Goal: Task Accomplishment & Management: Use online tool/utility

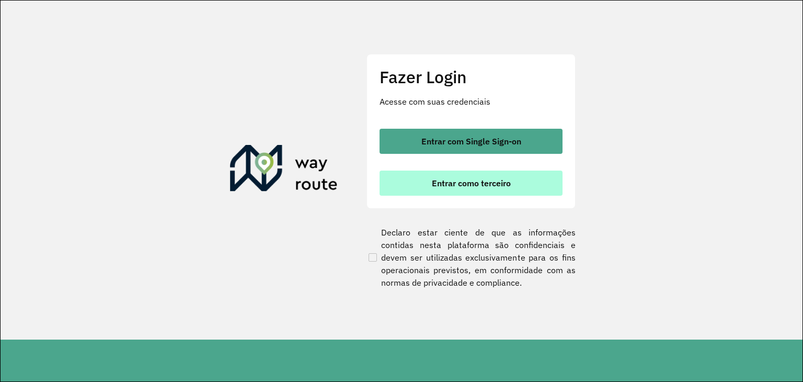
click at [481, 187] on span "Entrar como terceiro" at bounding box center [471, 183] width 79 height 8
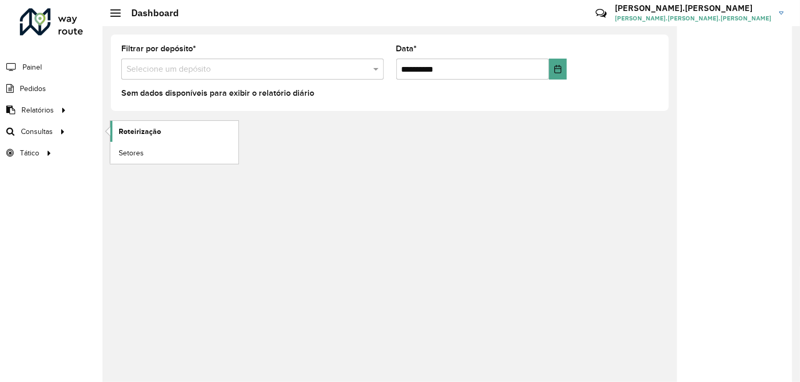
click at [128, 130] on span "Roteirização" at bounding box center [140, 131] width 42 height 11
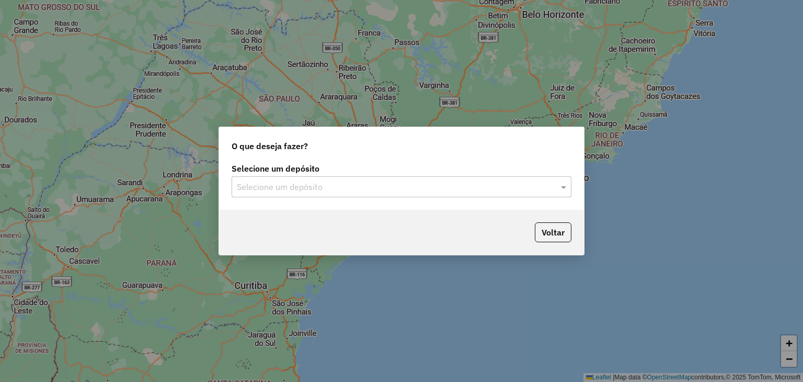
click at [522, 178] on div "Selecione um depósito" at bounding box center [402, 186] width 340 height 21
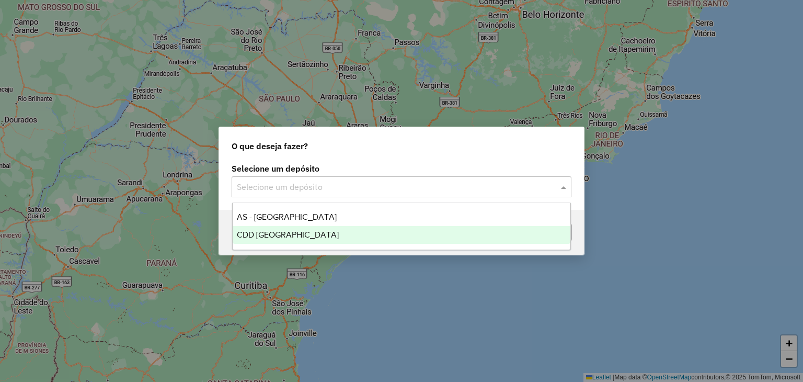
click at [380, 231] on div "CDD Florianópolis" at bounding box center [402, 235] width 338 height 18
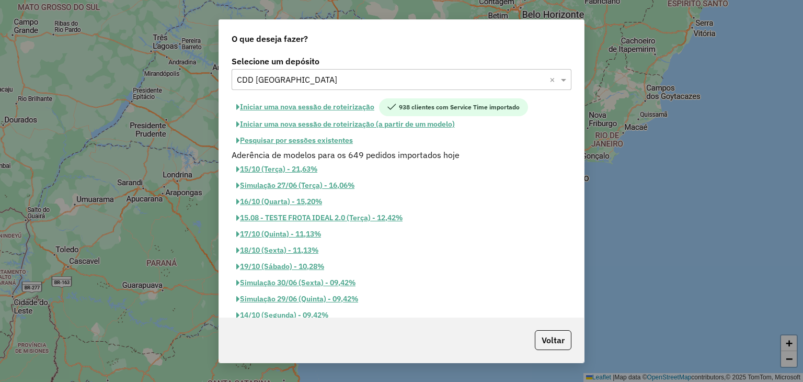
click at [314, 138] on button "Pesquisar por sessões existentes" at bounding box center [295, 140] width 126 height 16
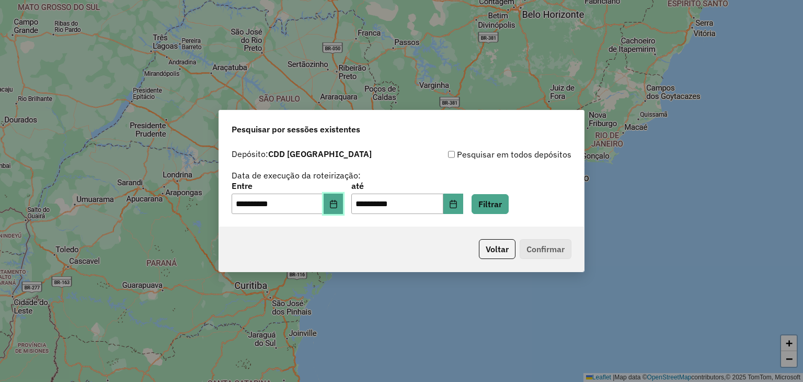
click at [344, 209] on button "Choose Date" at bounding box center [334, 203] width 20 height 21
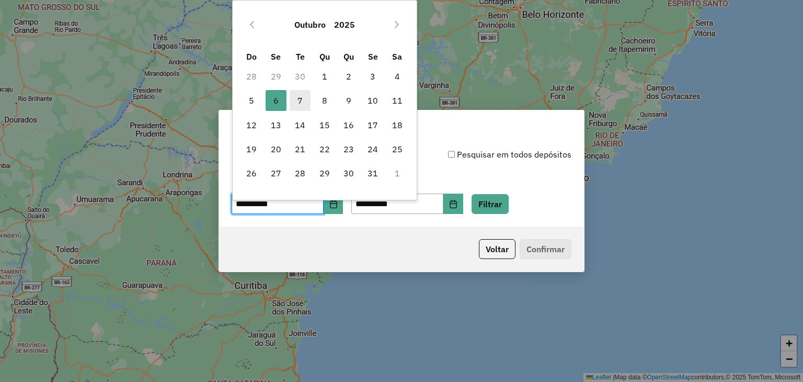
click at [303, 110] on span "7" at bounding box center [300, 100] width 21 height 21
type input "**********"
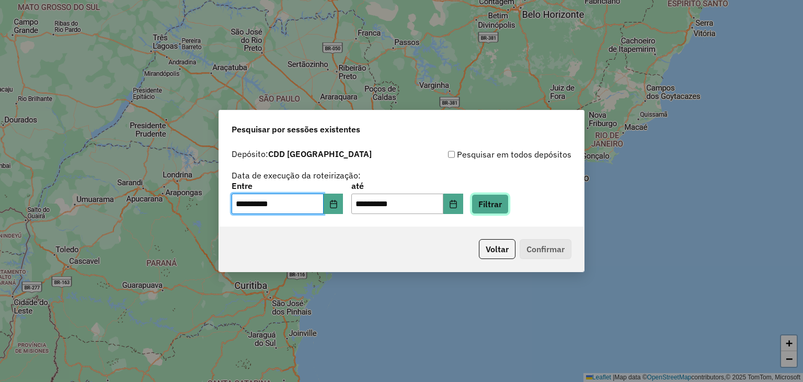
click at [497, 197] on button "Filtrar" at bounding box center [490, 204] width 37 height 20
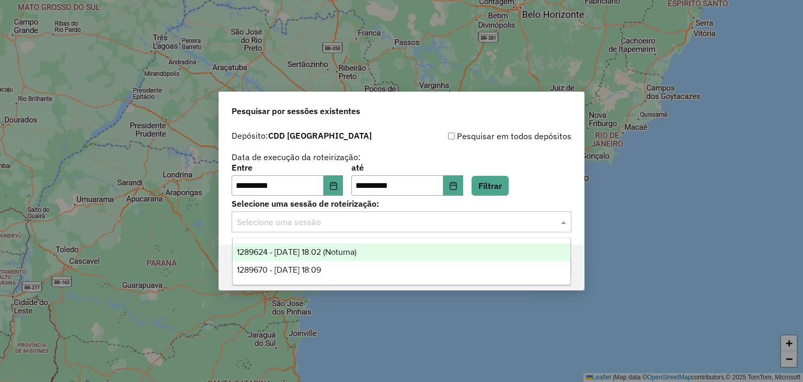
click at [340, 224] on input "text" at bounding box center [391, 222] width 309 height 13
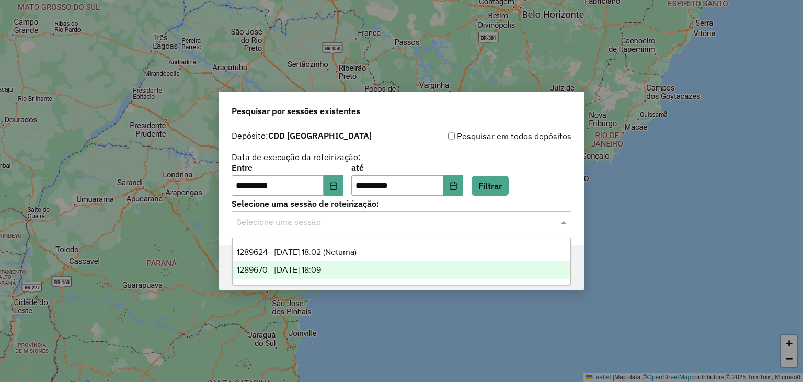
click at [347, 277] on div "1289670 - 07/10/2025 18:09" at bounding box center [402, 270] width 338 height 18
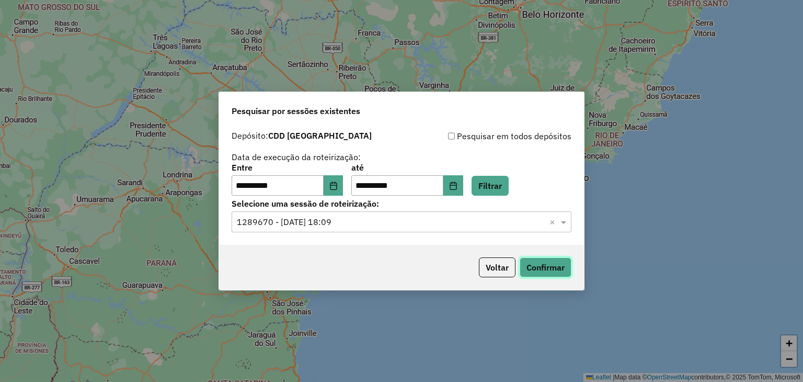
click at [559, 267] on button "Confirmar" at bounding box center [546, 267] width 52 height 20
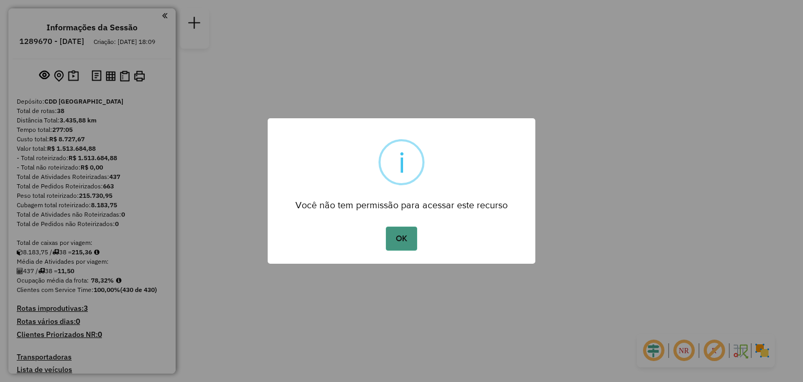
click at [402, 237] on button "OK" at bounding box center [401, 238] width 31 height 24
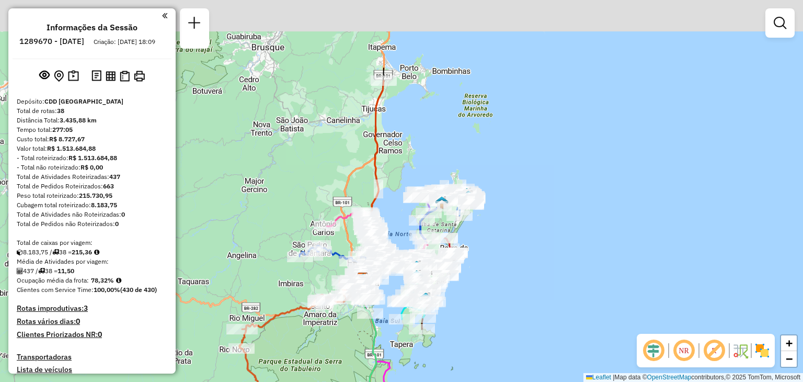
drag, startPoint x: 431, startPoint y: 97, endPoint x: 416, endPoint y: 133, distance: 39.6
click at [416, 133] on div "Janela de atendimento Grade de atendimento Capacidade Transportadoras Veículos …" at bounding box center [401, 191] width 803 height 382
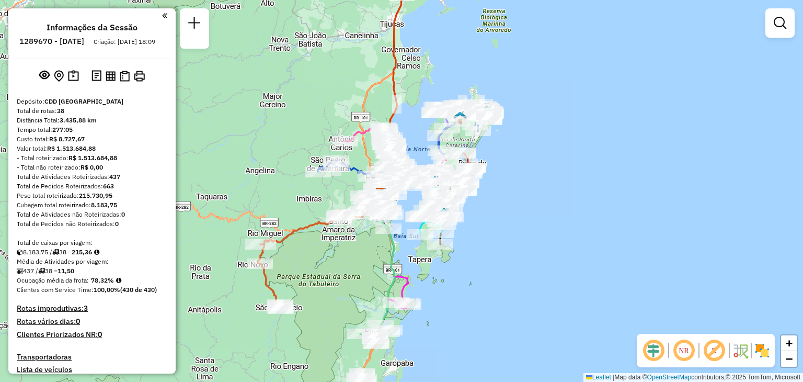
drag, startPoint x: 398, startPoint y: 171, endPoint x: 416, endPoint y: 86, distance: 86.5
click at [416, 86] on div "Janela de atendimento Grade de atendimento Capacidade Transportadoras Veículos …" at bounding box center [401, 191] width 803 height 382
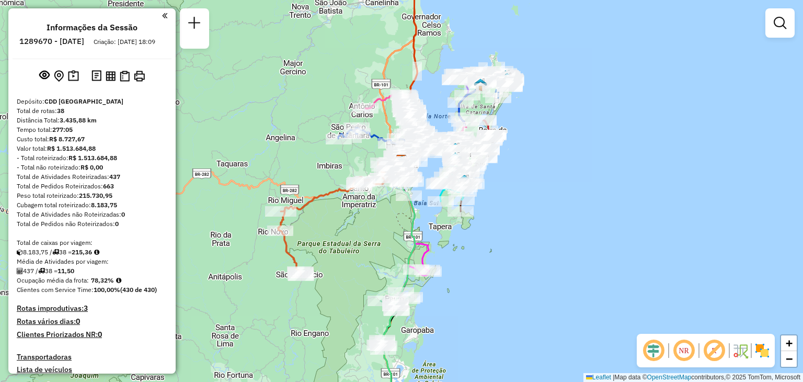
drag, startPoint x: 318, startPoint y: 323, endPoint x: 346, endPoint y: 281, distance: 50.2
click at [346, 281] on div "Janela de atendimento Grade de atendimento Capacidade Transportadoras Veículos …" at bounding box center [401, 191] width 803 height 382
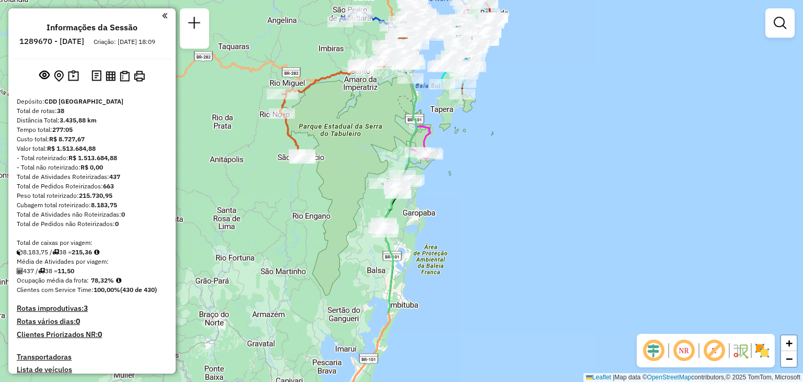
drag, startPoint x: 483, startPoint y: 340, endPoint x: 479, endPoint y: 236, distance: 104.2
click at [479, 236] on div "Janela de atendimento Grade de atendimento Capacidade Transportadoras Veículos …" at bounding box center [401, 191] width 803 height 382
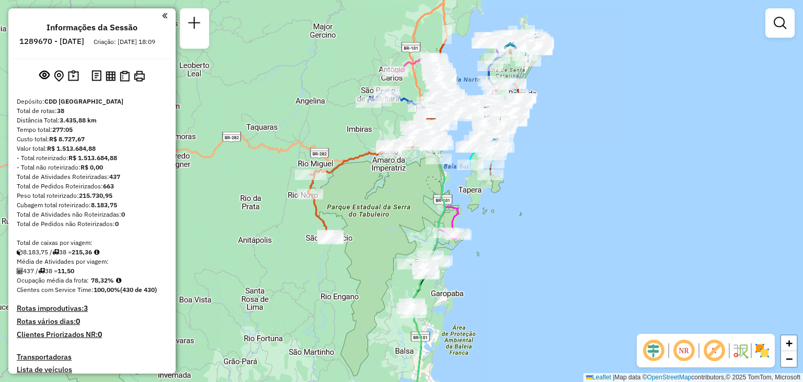
drag, startPoint x: 501, startPoint y: 183, endPoint x: 528, endPoint y: 260, distance: 82.0
click at [528, 260] on div "Janela de atendimento Grade de atendimento Capacidade Transportadoras Veículos …" at bounding box center [401, 191] width 803 height 382
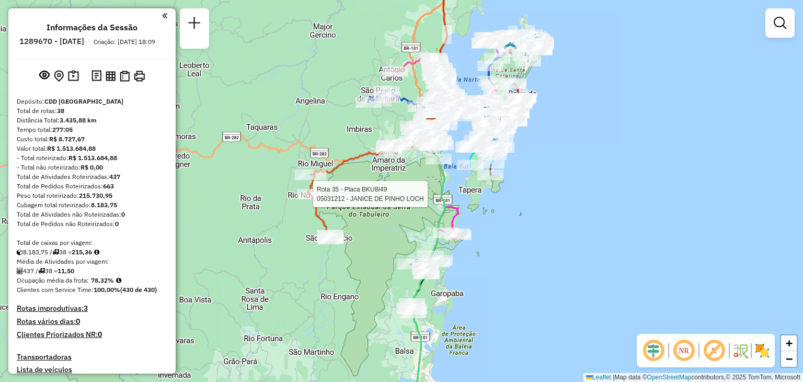
select select "**********"
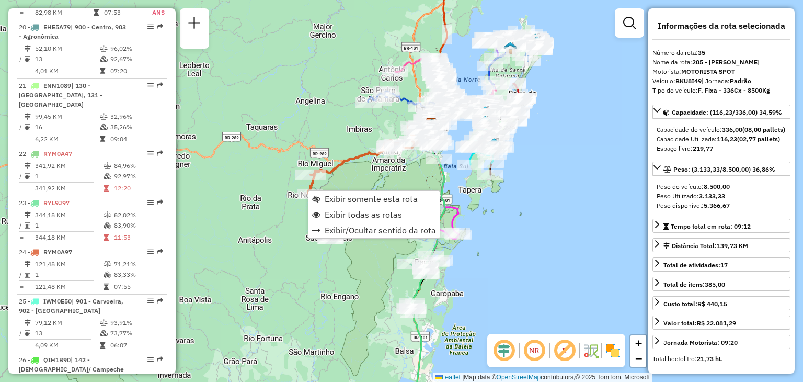
scroll to position [2237, 0]
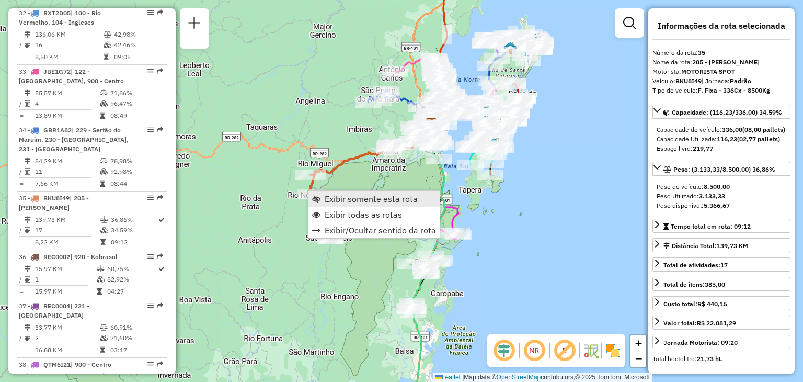
click at [394, 206] on link "Exibir somente esta rota" at bounding box center [374, 199] width 131 height 16
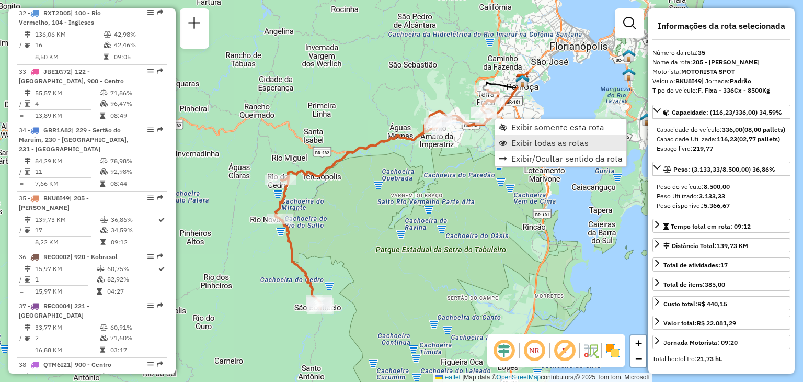
click at [528, 141] on span "Exibir todas as rotas" at bounding box center [549, 143] width 77 height 8
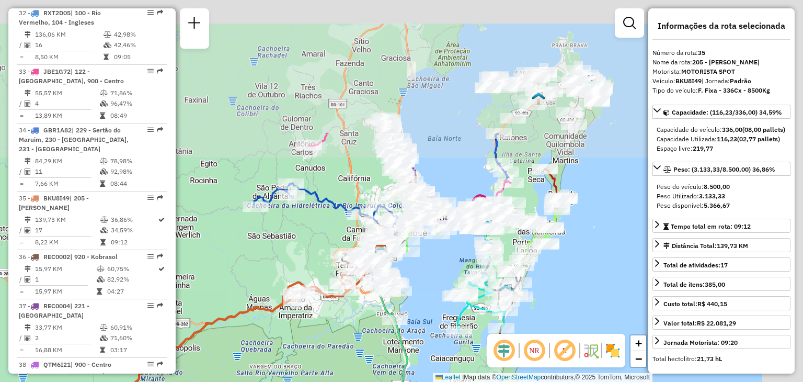
drag, startPoint x: 573, startPoint y: 102, endPoint x: 431, endPoint y: 278, distance: 226.1
click at [431, 278] on div "Janela de atendimento Grade de atendimento Capacidade Transportadoras Veículos …" at bounding box center [401, 191] width 803 height 382
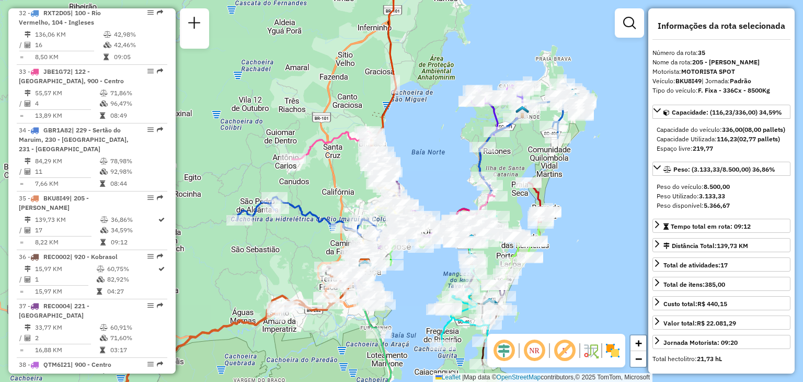
drag, startPoint x: 446, startPoint y: 141, endPoint x: 430, endPoint y: 149, distance: 17.3
click at [430, 149] on div "Janela de atendimento Grade de atendimento Capacidade Transportadoras Veículos …" at bounding box center [401, 191] width 803 height 382
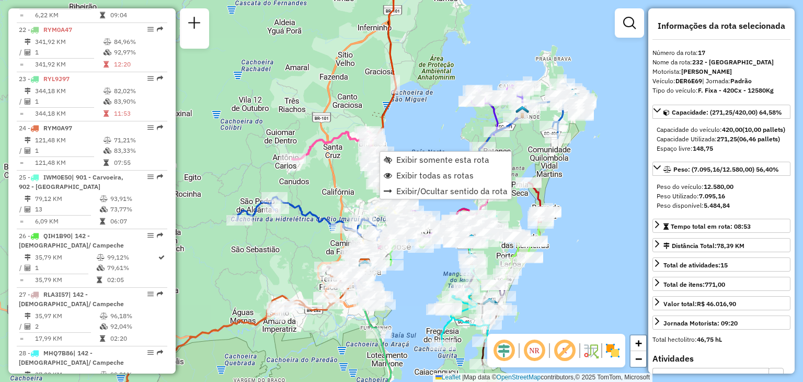
scroll to position [1354, 0]
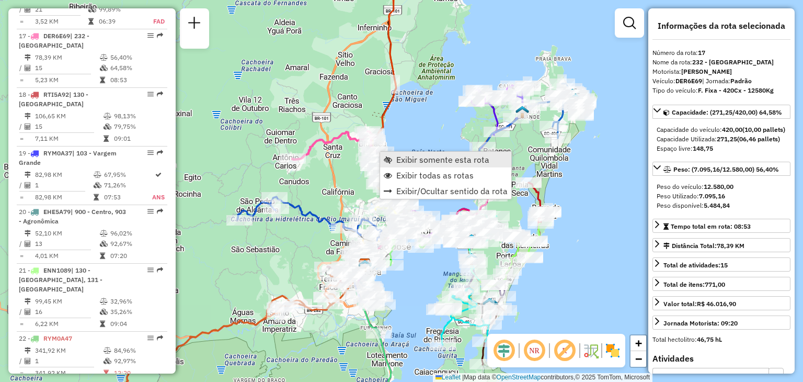
click at [429, 158] on span "Exibir somente esta rota" at bounding box center [442, 159] width 93 height 8
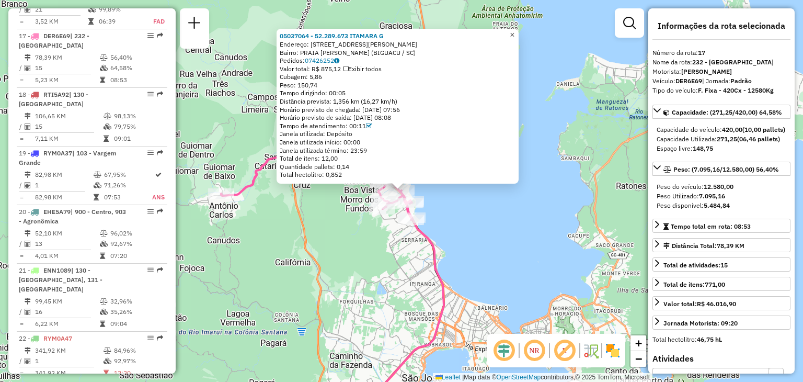
click at [519, 37] on link "×" at bounding box center [512, 35] width 13 height 13
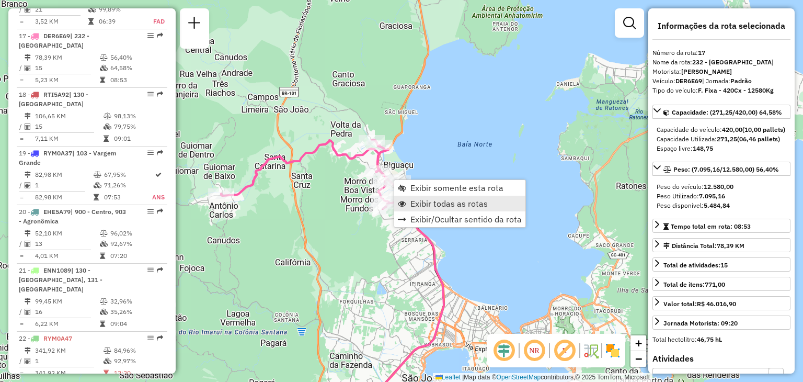
click at [419, 207] on span "Exibir todas as rotas" at bounding box center [449, 203] width 77 height 8
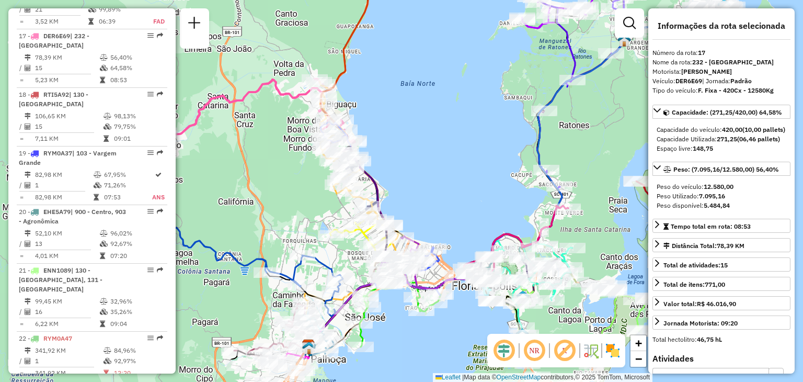
drag, startPoint x: 508, startPoint y: 276, endPoint x: 378, endPoint y: 146, distance: 184.2
click at [380, 149] on div "Janela de atendimento Grade de atendimento Capacidade Transportadoras Veículos …" at bounding box center [401, 191] width 803 height 382
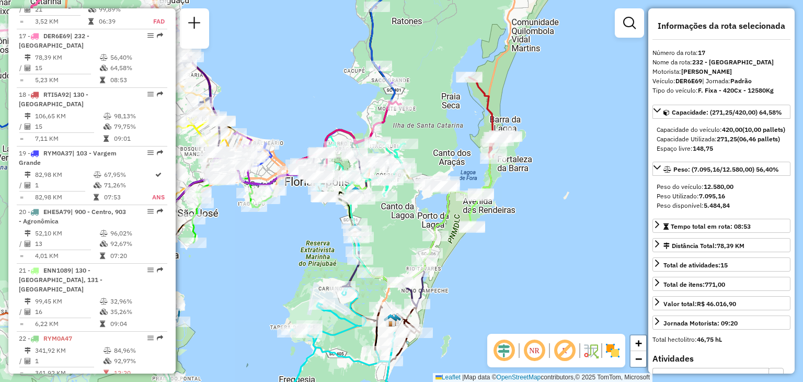
drag, startPoint x: 503, startPoint y: 247, endPoint x: 412, endPoint y: 214, distance: 97.0
click at [412, 214] on div "Janela de atendimento Grade de atendimento Capacidade Transportadoras Veículos …" at bounding box center [401, 191] width 803 height 382
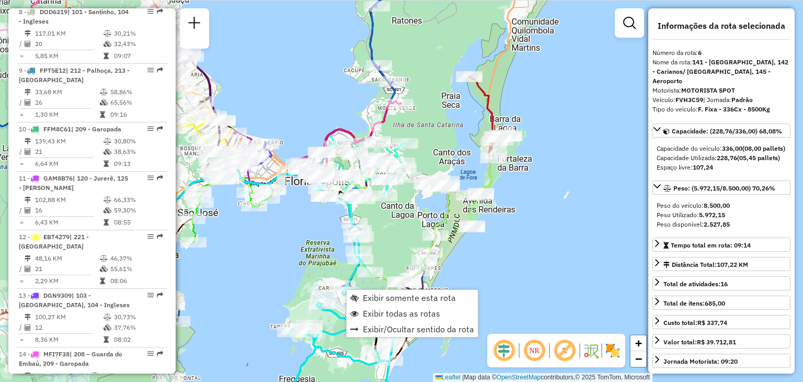
scroll to position [702, 0]
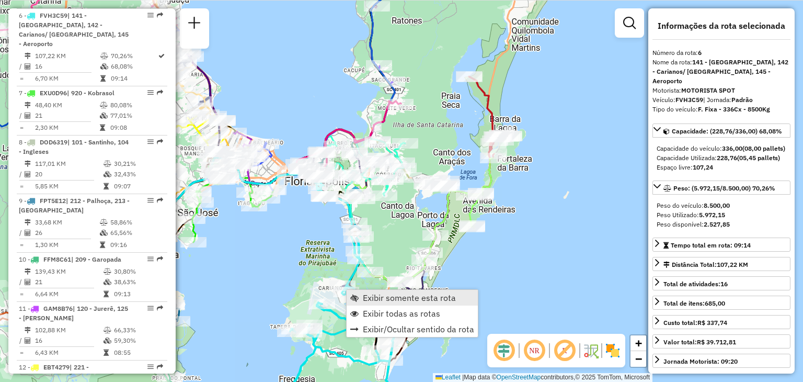
click at [397, 302] on span "Exibir somente esta rota" at bounding box center [409, 297] width 93 height 8
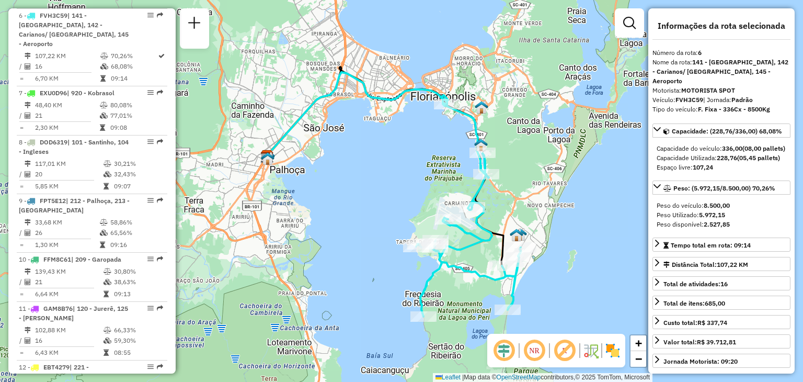
drag, startPoint x: 511, startPoint y: 206, endPoint x: 481, endPoint y: 199, distance: 31.1
click at [500, 206] on div "Janela de atendimento Grade de atendimento Capacidade Transportadoras Veículos …" at bounding box center [401, 191] width 803 height 382
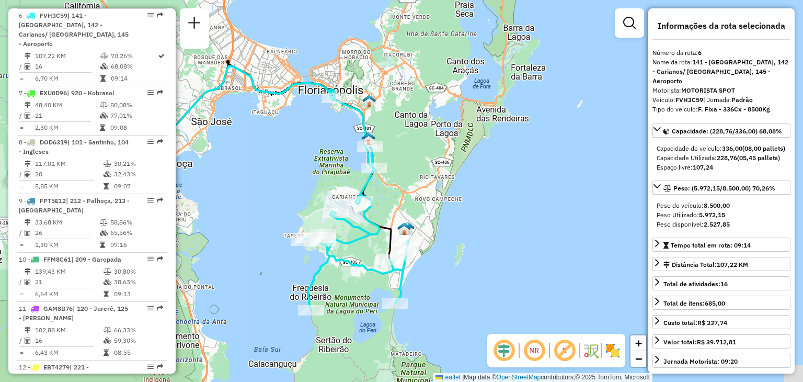
drag, startPoint x: 391, startPoint y: 176, endPoint x: 281, endPoint y: 170, distance: 109.4
click at [281, 170] on div "Janela de atendimento Grade de atendimento Capacidade Transportadoras Veículos …" at bounding box center [401, 191] width 803 height 382
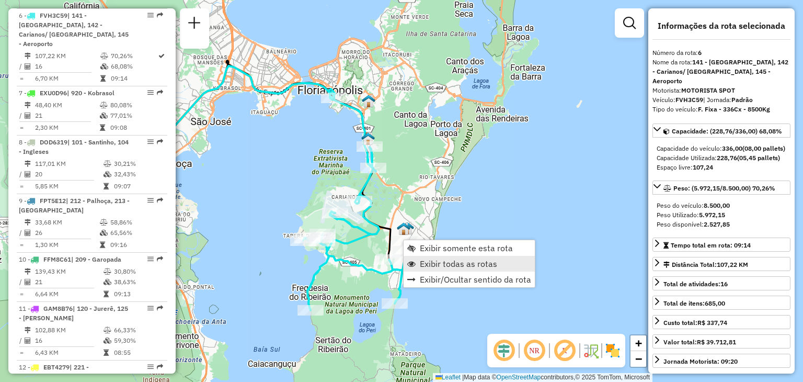
click at [439, 261] on span "Exibir todas as rotas" at bounding box center [458, 263] width 77 height 8
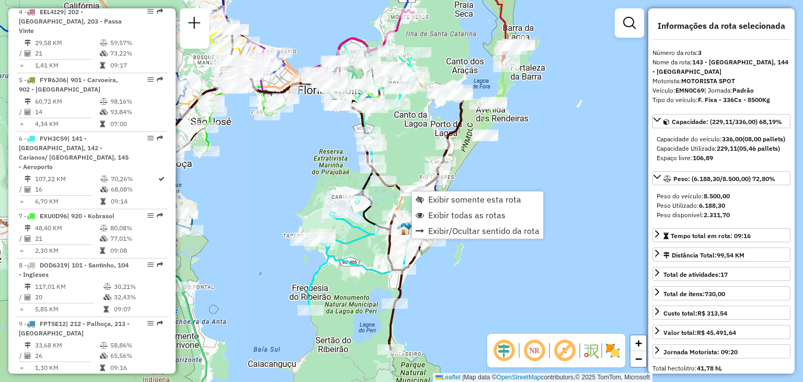
scroll to position [527, 0]
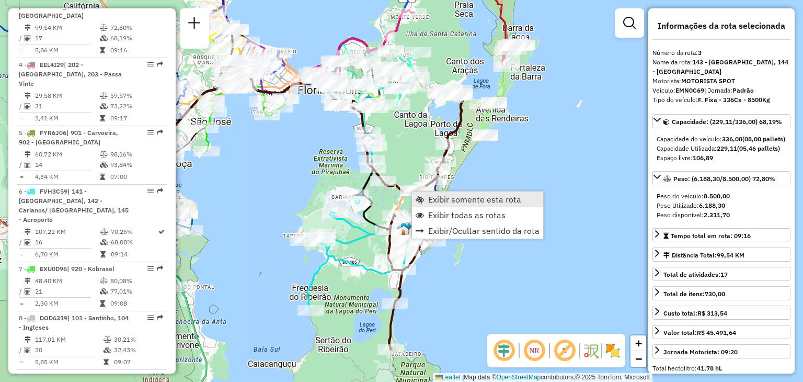
click at [457, 195] on span "Exibir somente esta rota" at bounding box center [474, 199] width 93 height 8
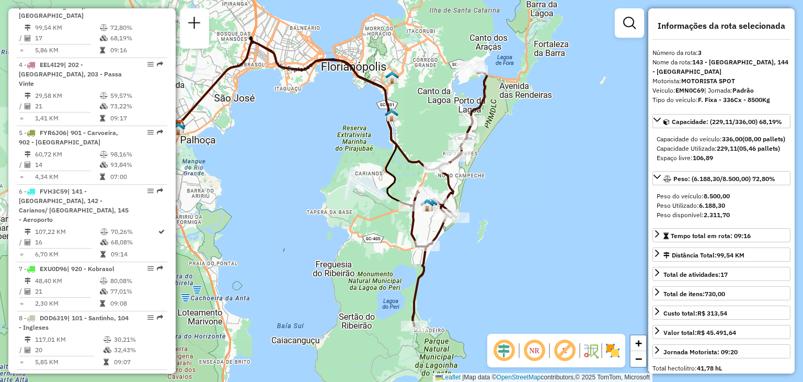
drag, startPoint x: 579, startPoint y: 172, endPoint x: 508, endPoint y: 162, distance: 71.8
click at [508, 162] on div "Janela de atendimento Grade de atendimento Capacidade Transportadoras Veículos …" at bounding box center [401, 191] width 803 height 382
click at [638, 360] on span "−" at bounding box center [638, 358] width 7 height 13
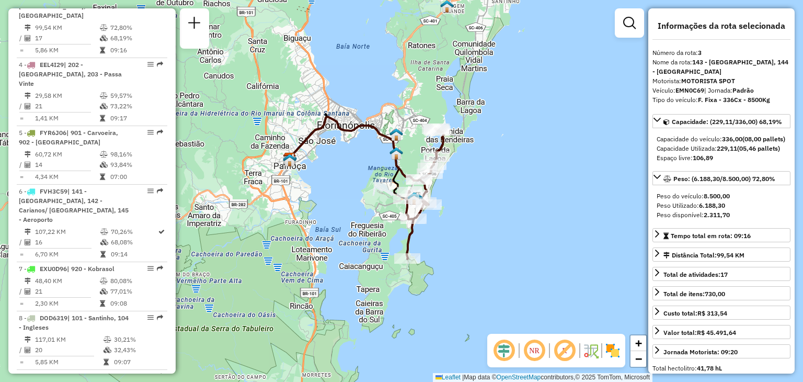
click at [527, 348] on em at bounding box center [534, 350] width 25 height 25
click at [637, 339] on span "+" at bounding box center [638, 342] width 7 height 13
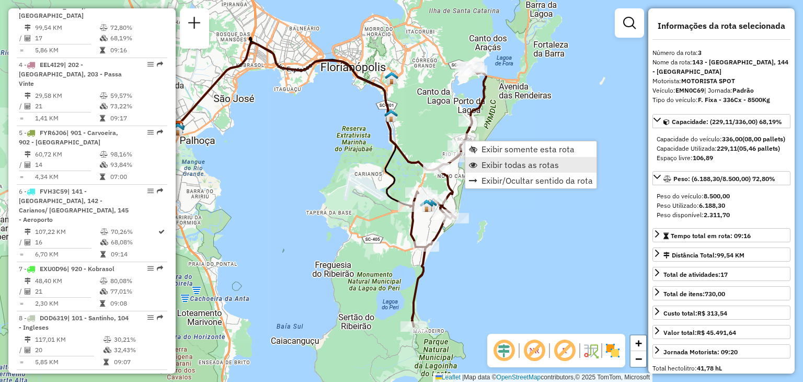
click at [489, 164] on span "Exibir todas as rotas" at bounding box center [520, 165] width 77 height 8
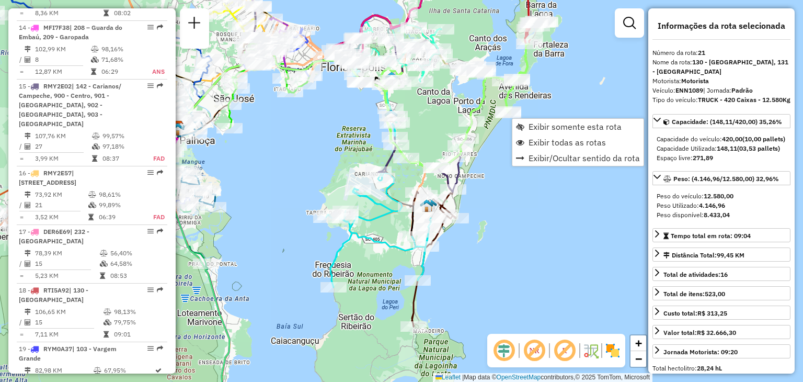
scroll to position [1579, 0]
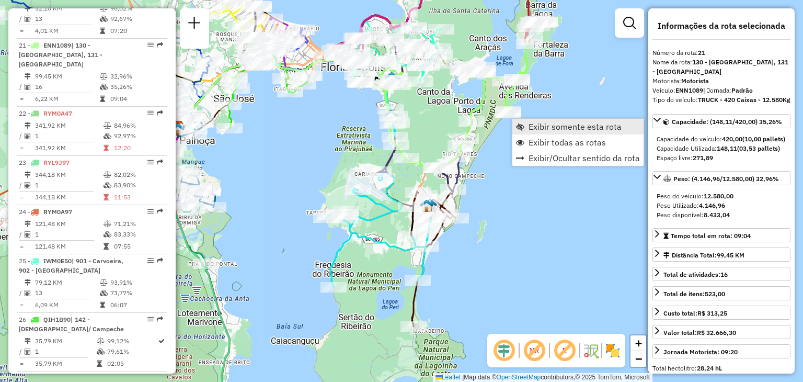
click at [534, 126] on span "Exibir somente esta rota" at bounding box center [575, 126] width 93 height 8
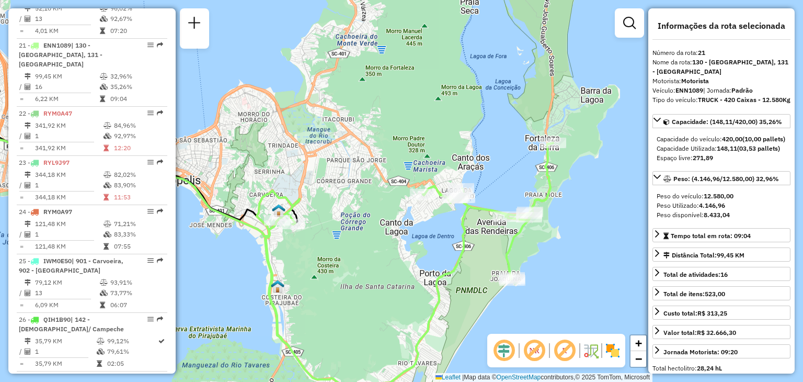
drag, startPoint x: 588, startPoint y: 121, endPoint x: 385, endPoint y: 191, distance: 214.2
click at [385, 191] on div "Janela de atendimento Grade de atendimento Capacidade Transportadoras Veículos …" at bounding box center [401, 191] width 803 height 382
click at [639, 359] on span "−" at bounding box center [638, 358] width 7 height 13
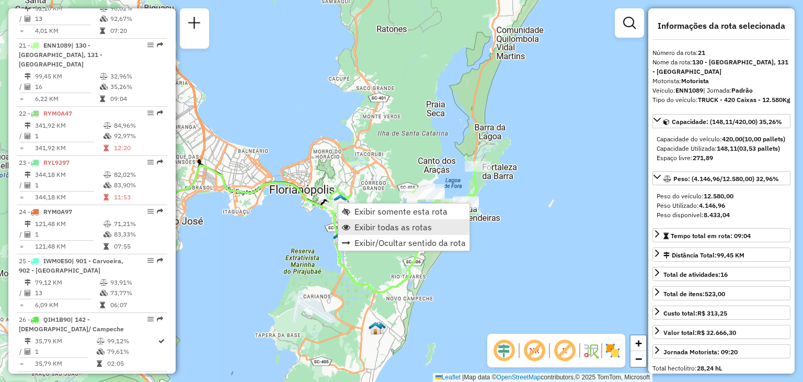
click at [384, 223] on span "Exibir todas as rotas" at bounding box center [393, 227] width 77 height 8
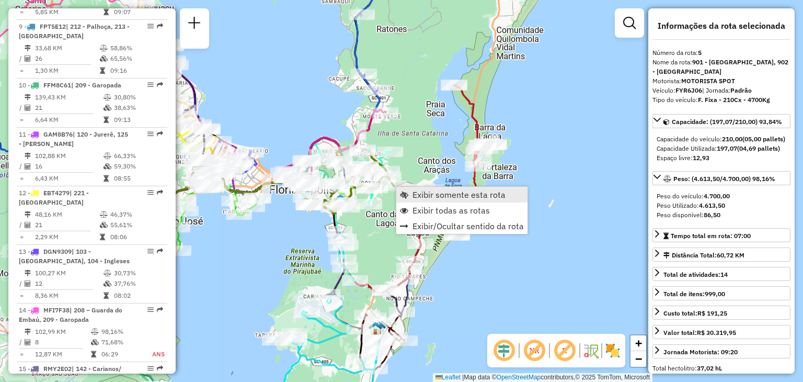
scroll to position [644, 0]
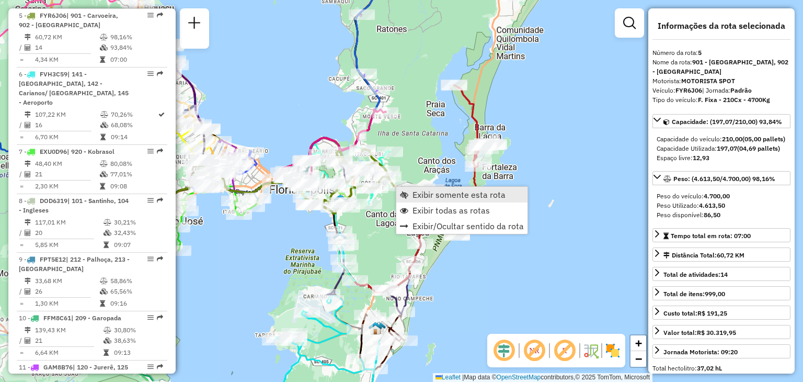
click at [423, 196] on span "Exibir somente esta rota" at bounding box center [459, 194] width 93 height 8
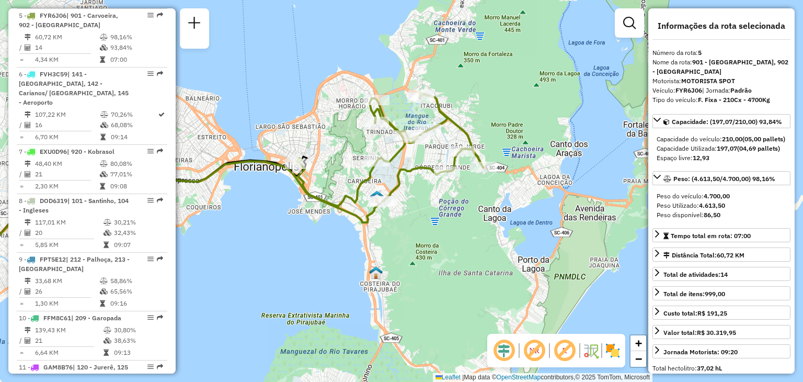
drag, startPoint x: 565, startPoint y: 229, endPoint x: 375, endPoint y: 236, distance: 189.5
click at [375, 236] on div "Janela de atendimento Grade de atendimento Capacidade Transportadoras Veículos …" at bounding box center [401, 191] width 803 height 382
click at [642, 358] on link "−" at bounding box center [639, 359] width 16 height 16
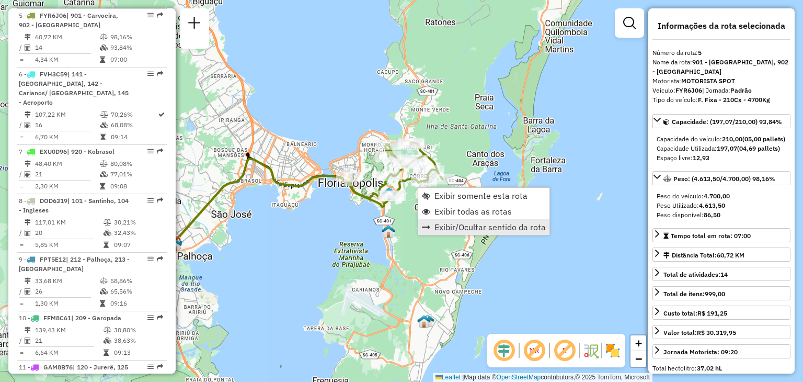
click at [462, 219] on link "Exibir/Ocultar sentido da rota" at bounding box center [483, 227] width 131 height 16
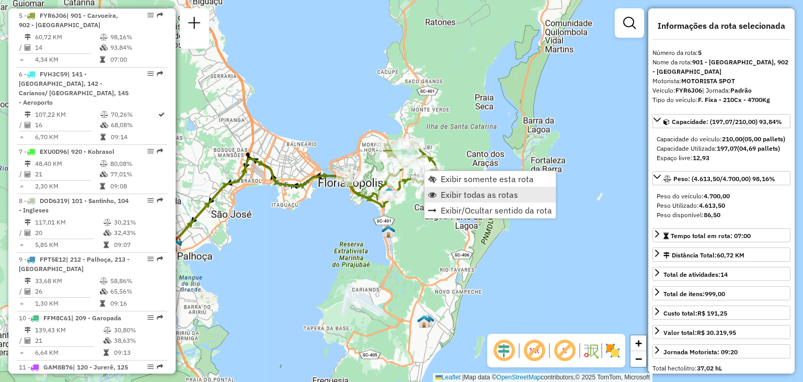
click at [497, 194] on span "Exibir todas as rotas" at bounding box center [479, 194] width 77 height 8
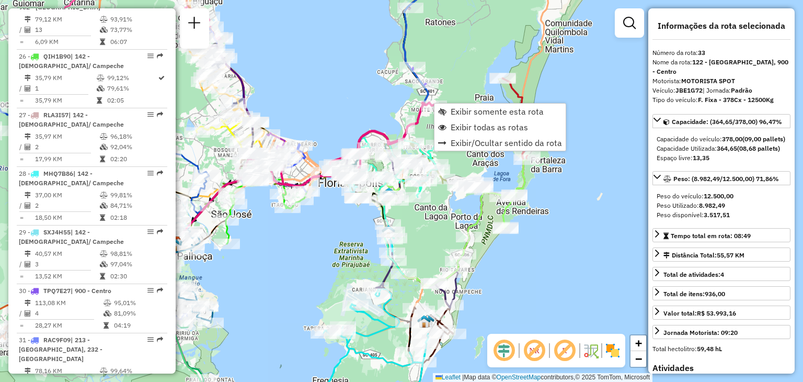
scroll to position [2237, 0]
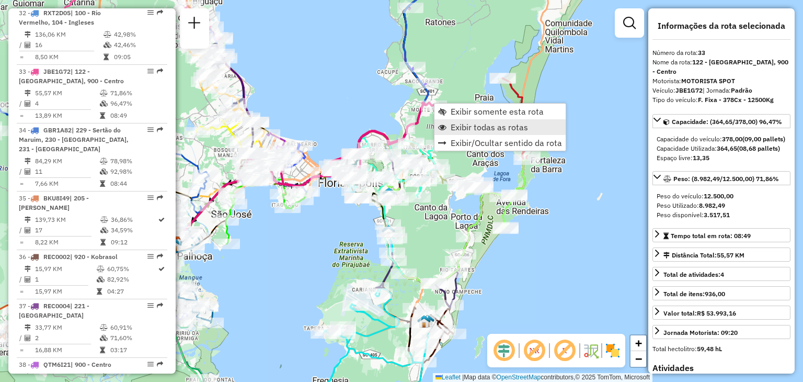
click at [483, 130] on span "Exibir todas as rotas" at bounding box center [489, 127] width 77 height 8
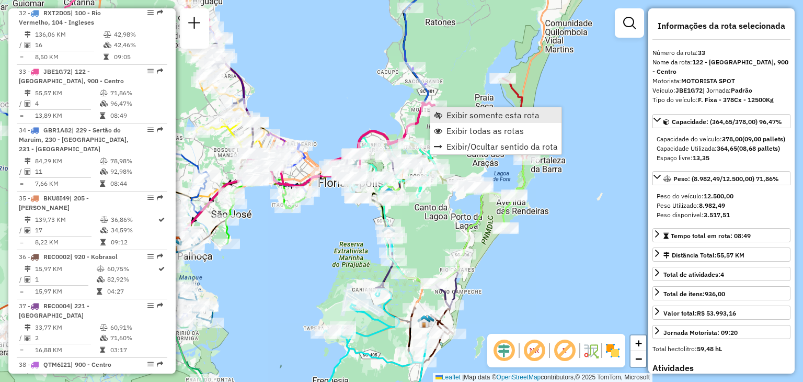
click at [463, 117] on span "Exibir somente esta rota" at bounding box center [493, 115] width 93 height 8
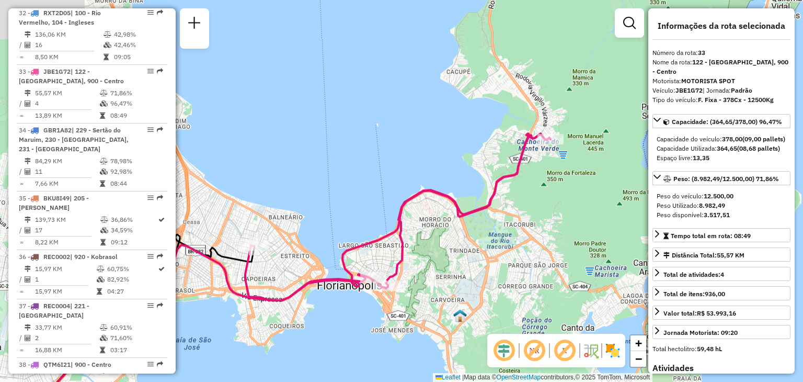
drag, startPoint x: 597, startPoint y: 172, endPoint x: 486, endPoint y: 260, distance: 141.0
click at [486, 260] on div "Janela de atendimento Grade de atendimento Capacidade Transportadoras Veículos …" at bounding box center [401, 191] width 803 height 382
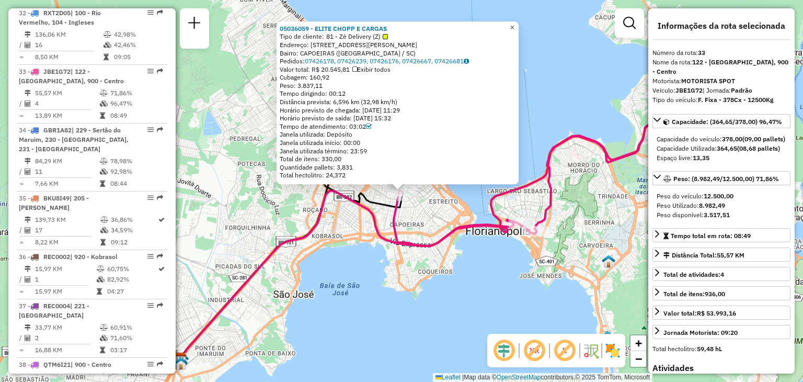
click at [515, 23] on span "×" at bounding box center [512, 27] width 5 height 9
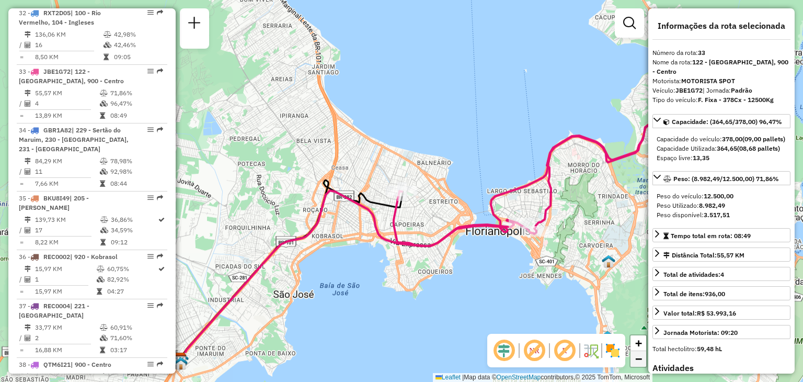
click at [641, 360] on span "−" at bounding box center [638, 358] width 7 height 13
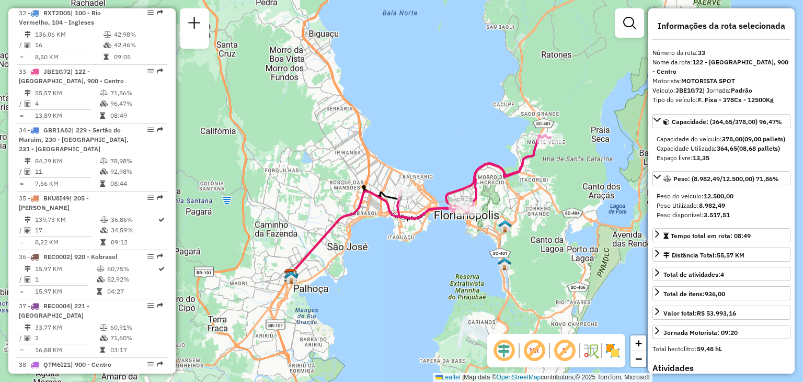
drag, startPoint x: 584, startPoint y: 243, endPoint x: 440, endPoint y: 287, distance: 150.4
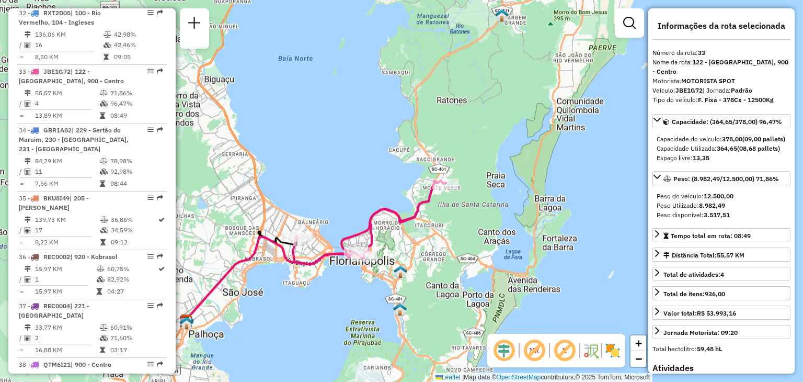
drag, startPoint x: 512, startPoint y: 205, endPoint x: 402, endPoint y: 254, distance: 121.1
click at [402, 254] on div "Janela de atendimento Grade de atendimento Capacidade Transportadoras Veículos …" at bounding box center [401, 191] width 803 height 382
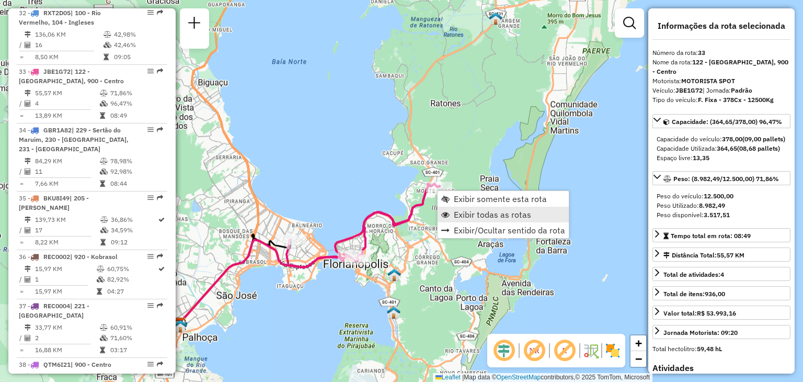
click at [485, 216] on span "Exibir todas as rotas" at bounding box center [492, 214] width 77 height 8
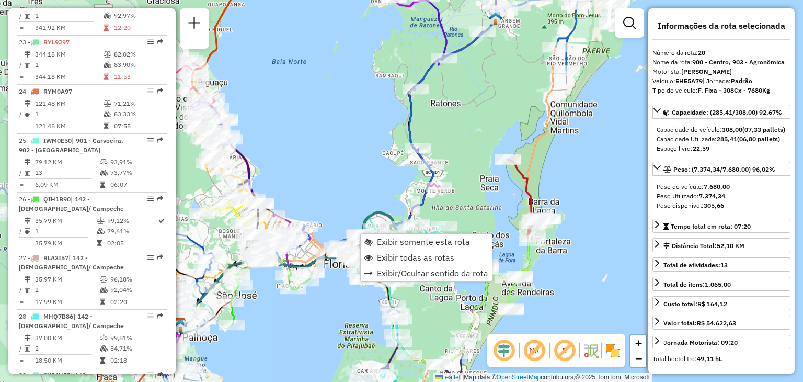
scroll to position [1521, 0]
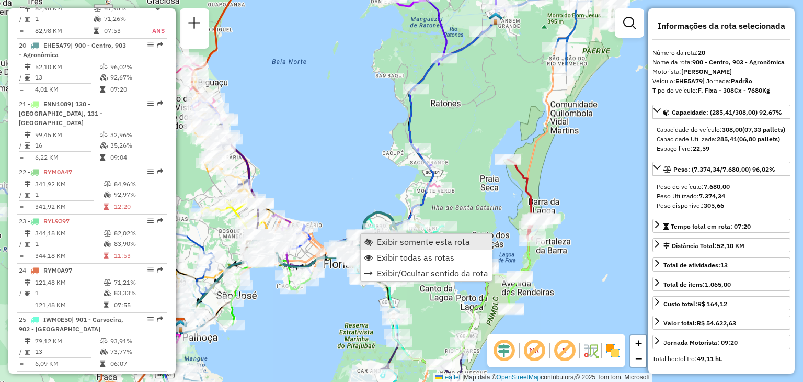
click at [404, 240] on span "Exibir somente esta rota" at bounding box center [423, 241] width 93 height 8
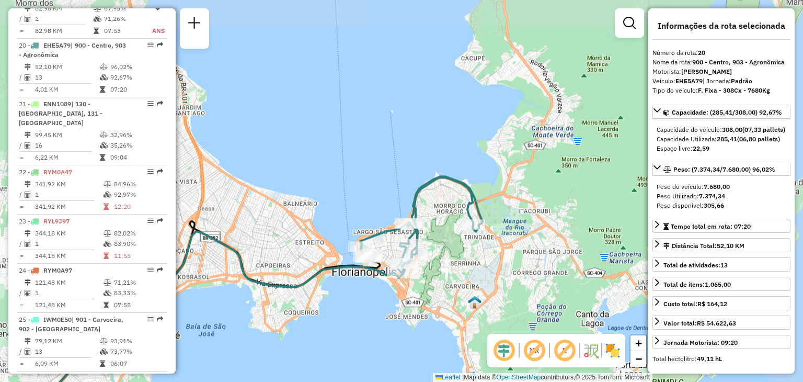
drag, startPoint x: 544, startPoint y: 221, endPoint x: 405, endPoint y: 326, distance: 174.7
click at [405, 326] on div "Janela de atendimento Grade de atendimento Capacidade Transportadoras Veículos …" at bounding box center [401, 191] width 803 height 382
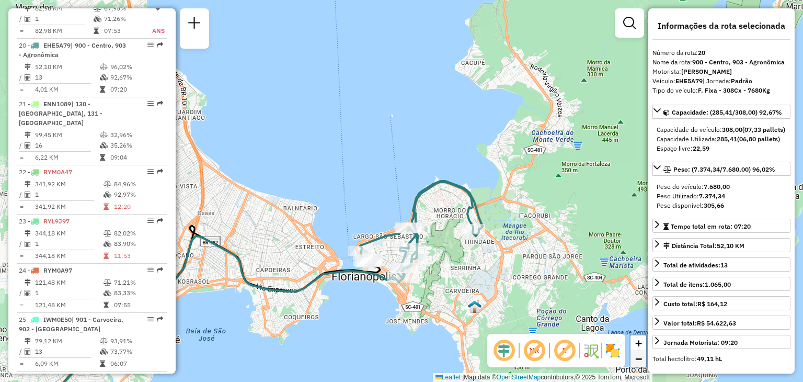
click at [640, 354] on span "−" at bounding box center [638, 358] width 7 height 13
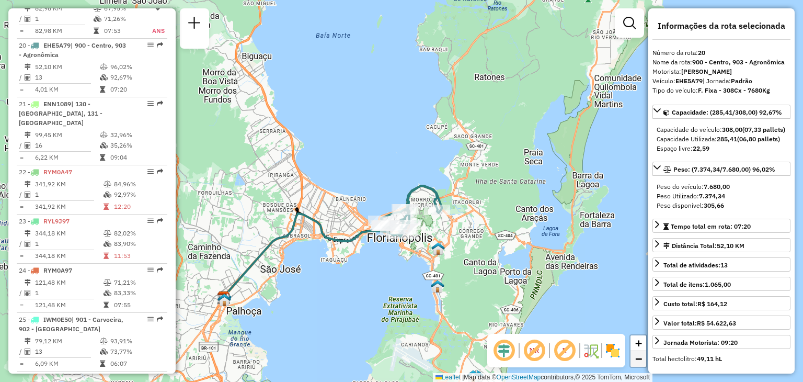
click at [640, 354] on span "−" at bounding box center [638, 358] width 7 height 13
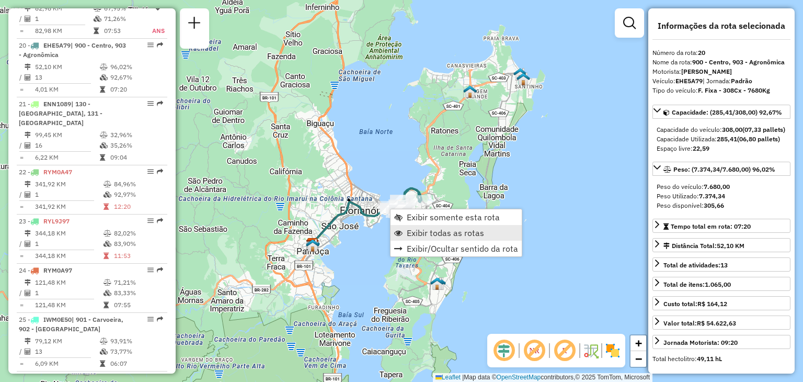
click at [429, 233] on span "Exibir todas as rotas" at bounding box center [445, 233] width 77 height 8
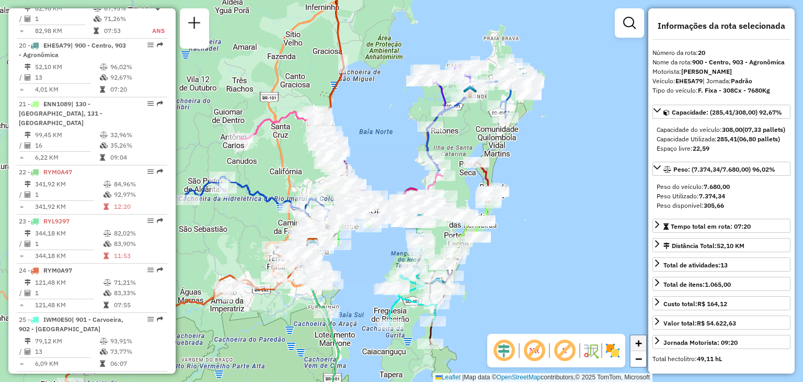
click at [644, 341] on link "+" at bounding box center [639, 343] width 16 height 16
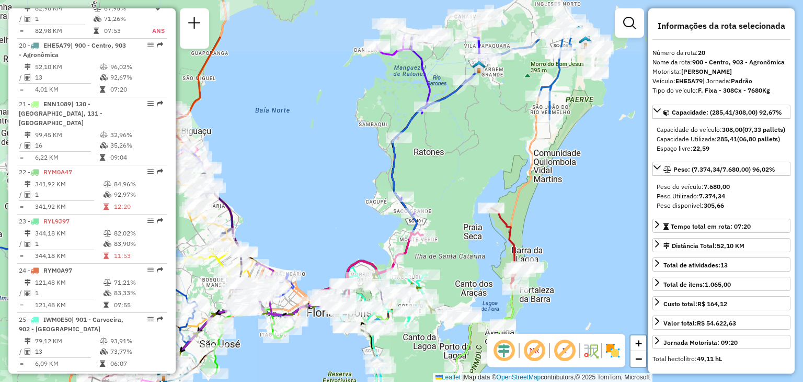
drag, startPoint x: 520, startPoint y: 93, endPoint x: 460, endPoint y: 167, distance: 95.6
click at [460, 167] on div "Janela de atendimento Grade de atendimento Capacidade Transportadoras Veículos …" at bounding box center [401, 191] width 803 height 382
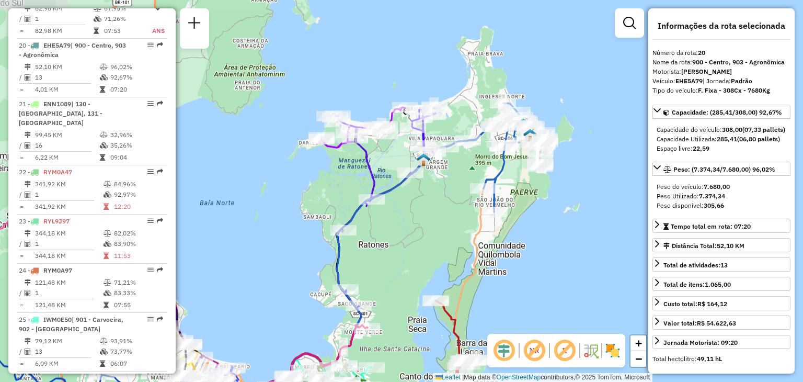
drag, startPoint x: 460, startPoint y: 167, endPoint x: 405, endPoint y: 260, distance: 108.3
click at [405, 260] on div "Janela de atendimento Grade de atendimento Capacidade Transportadoras Veículos …" at bounding box center [401, 191] width 803 height 382
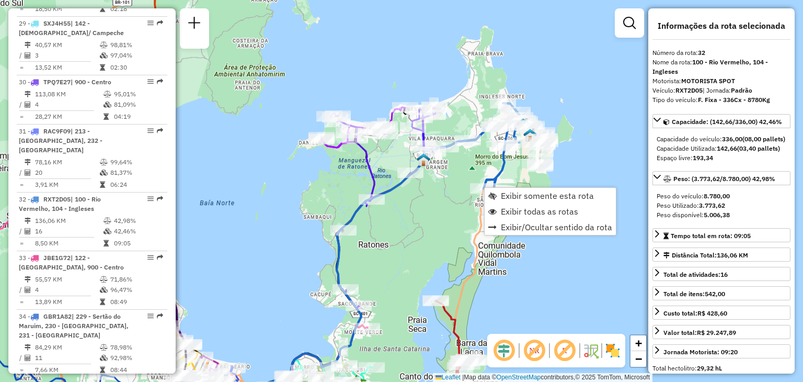
scroll to position [2184, 0]
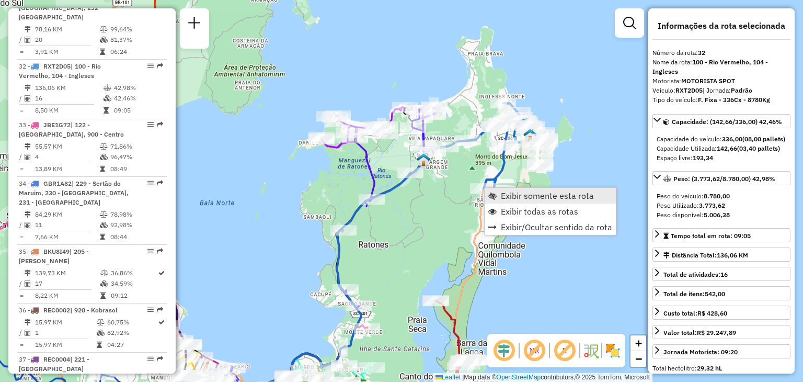
click at [515, 197] on span "Exibir somente esta rota" at bounding box center [547, 195] width 93 height 8
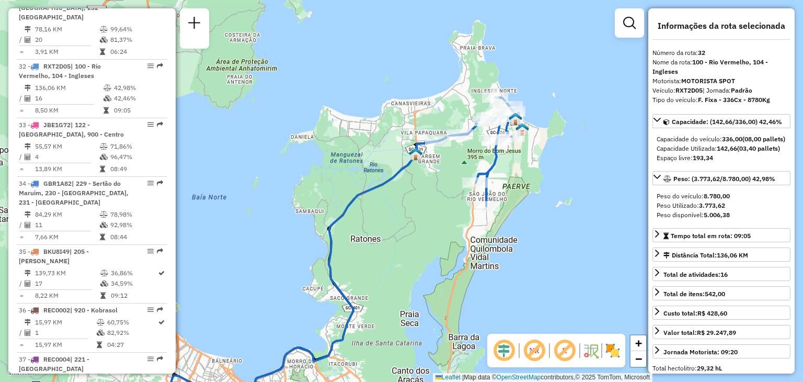
drag, startPoint x: 583, startPoint y: 145, endPoint x: 487, endPoint y: 233, distance: 129.5
click at [487, 233] on div "Janela de atendimento Grade de atendimento Capacidade Transportadoras Veículos …" at bounding box center [401, 191] width 803 height 382
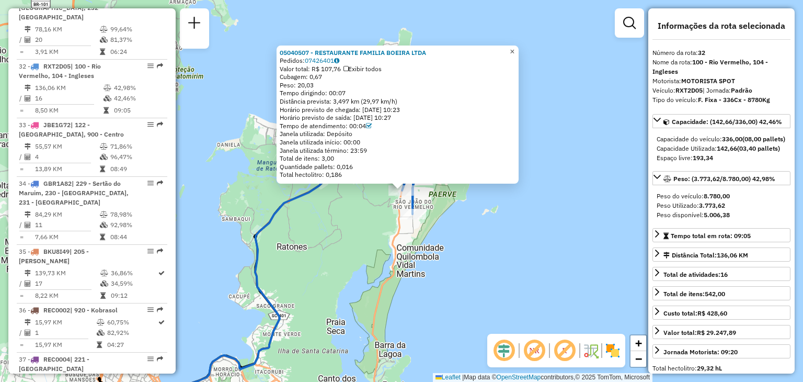
click at [515, 51] on span "×" at bounding box center [512, 51] width 5 height 9
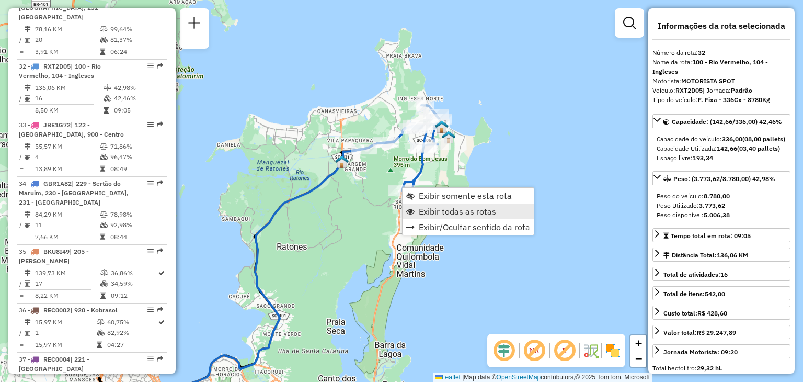
click at [442, 213] on span "Exibir todas as rotas" at bounding box center [457, 211] width 77 height 8
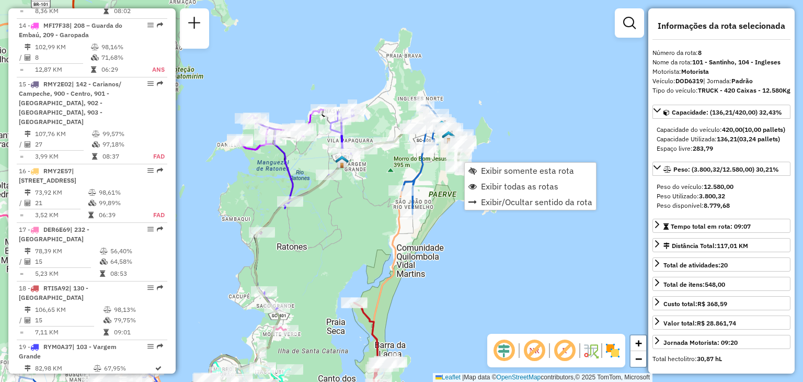
scroll to position [819, 0]
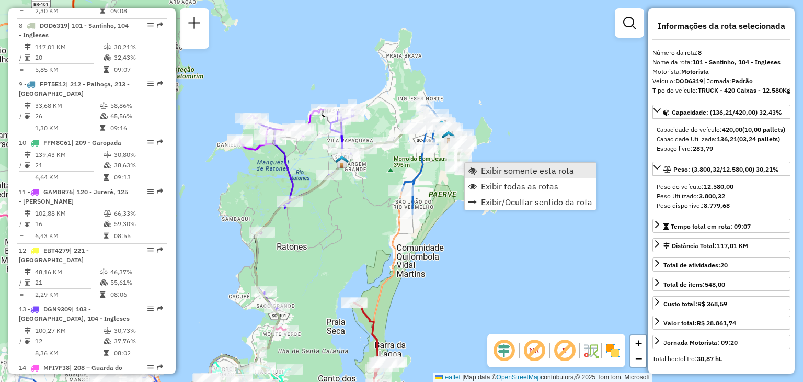
click at [487, 170] on span "Exibir somente esta rota" at bounding box center [527, 170] width 93 height 8
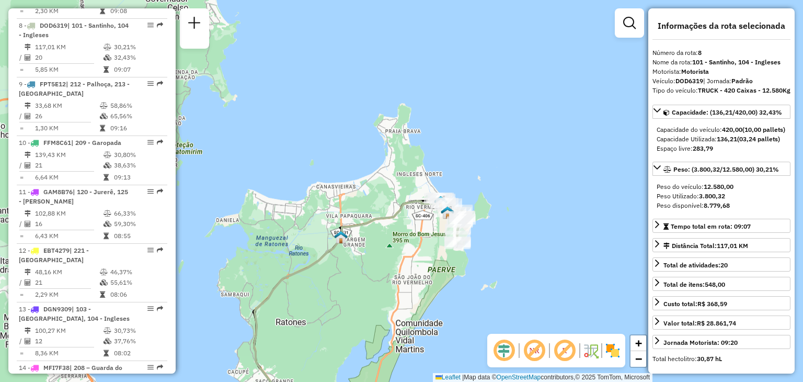
drag, startPoint x: 563, startPoint y: 109, endPoint x: 403, endPoint y: 291, distance: 242.3
click at [403, 291] on div "Janela de atendimento Grade de atendimento Capacidade Transportadoras Veículos …" at bounding box center [401, 191] width 803 height 382
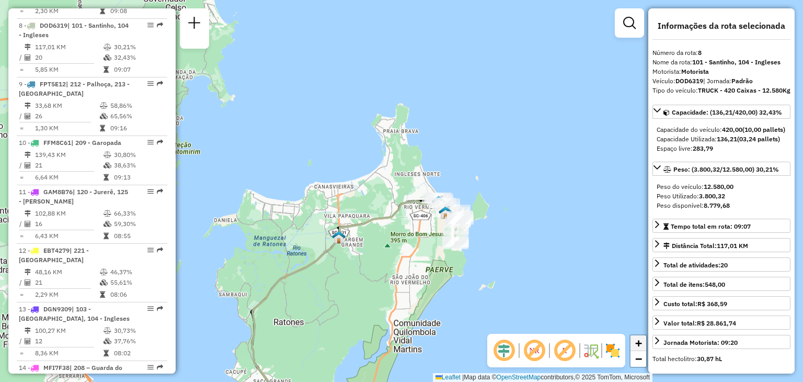
click at [640, 348] on span "+" at bounding box center [638, 342] width 7 height 13
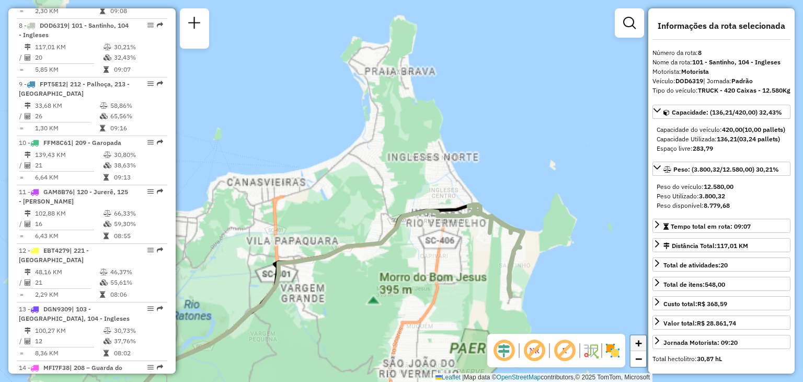
click at [640, 348] on span "+" at bounding box center [638, 342] width 7 height 13
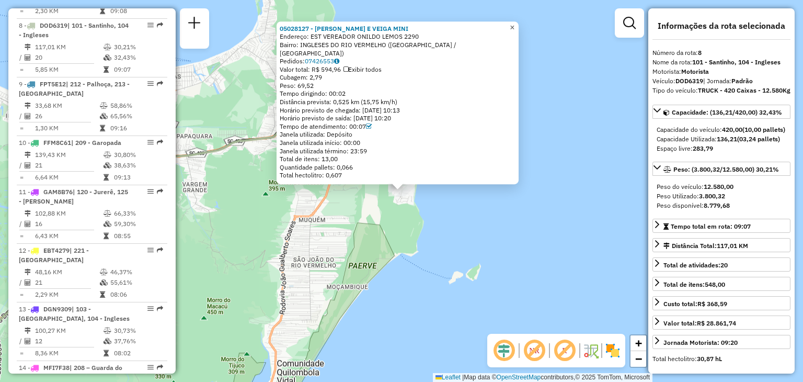
click at [515, 32] on span "×" at bounding box center [512, 27] width 5 height 9
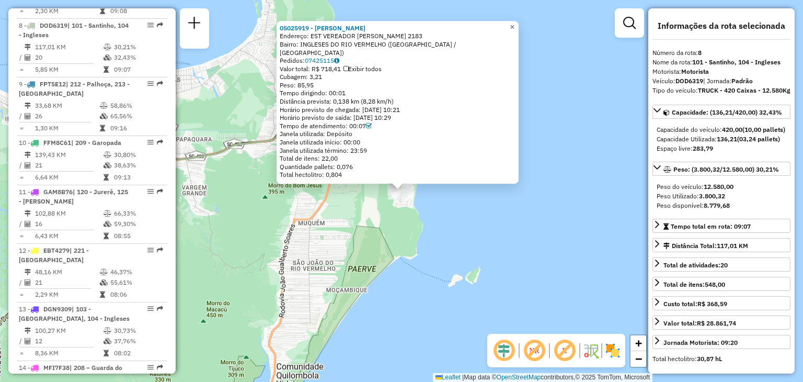
click at [515, 30] on span "×" at bounding box center [512, 26] width 5 height 9
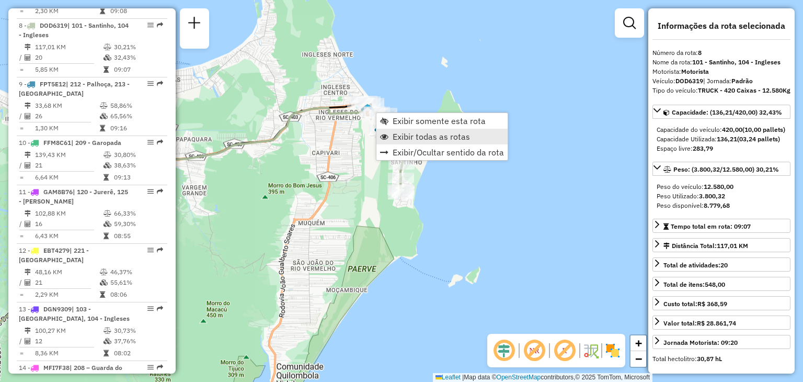
click at [413, 136] on span "Exibir todas as rotas" at bounding box center [431, 136] width 77 height 8
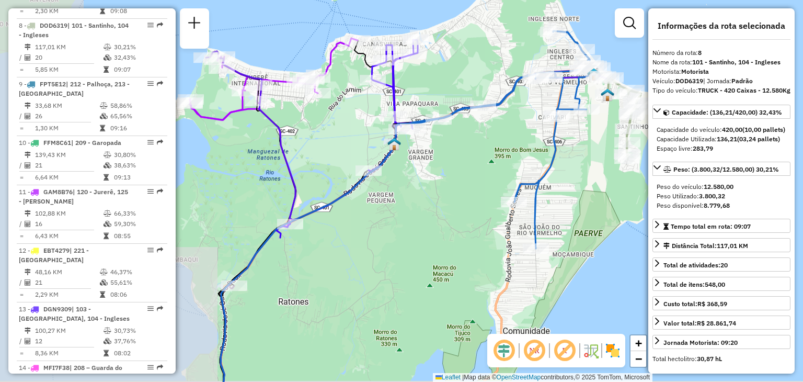
drag, startPoint x: 293, startPoint y: 172, endPoint x: 519, endPoint y: 134, distance: 229.0
click at [519, 134] on div "Janela de atendimento Grade de atendimento Capacidade Transportadoras Veículos …" at bounding box center [401, 191] width 803 height 382
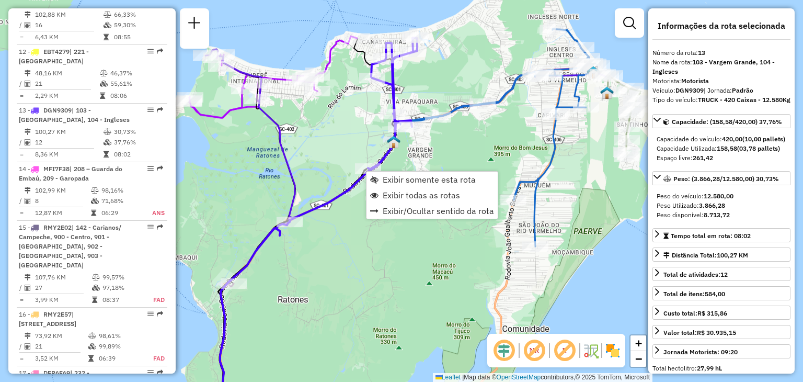
scroll to position [1102, 0]
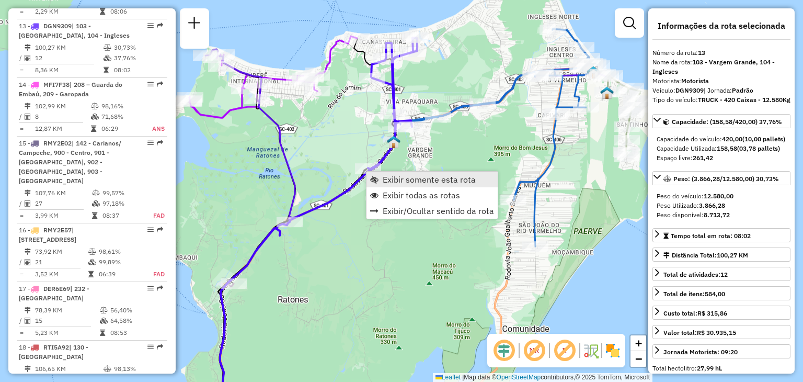
click at [403, 180] on span "Exibir somente esta rota" at bounding box center [429, 179] width 93 height 8
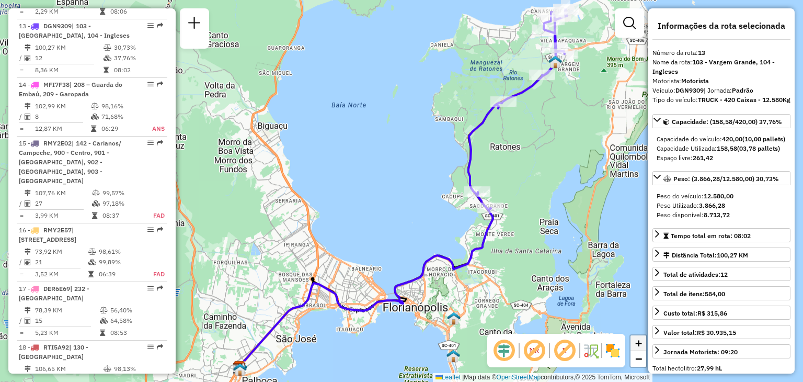
click at [641, 343] on span "+" at bounding box center [638, 342] width 7 height 13
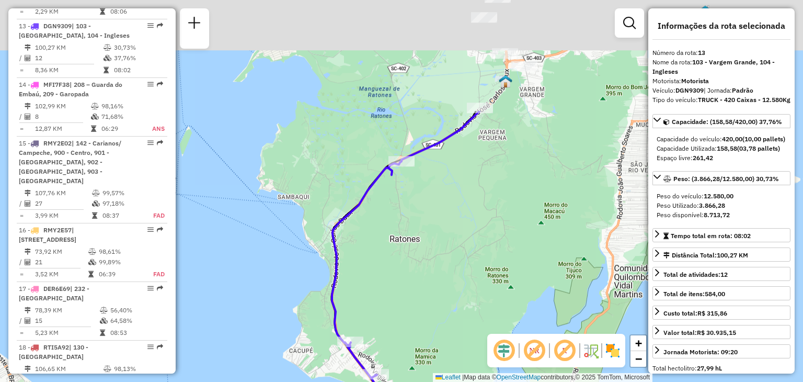
drag, startPoint x: 641, startPoint y: 207, endPoint x: 437, endPoint y: 356, distance: 252.2
click at [437, 356] on div "Janela de atendimento Grade de atendimento Capacidade Transportadoras Veículos …" at bounding box center [401, 191] width 803 height 382
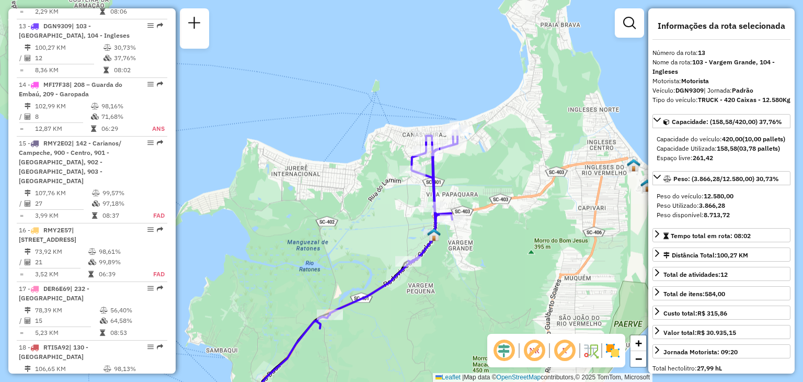
drag, startPoint x: 479, startPoint y: 166, endPoint x: 407, endPoint y: 318, distance: 168.7
click at [407, 318] on div "Janela de atendimento Grade de atendimento Capacidade Transportadoras Veículos …" at bounding box center [401, 191] width 803 height 382
click at [638, 360] on span "−" at bounding box center [638, 358] width 7 height 13
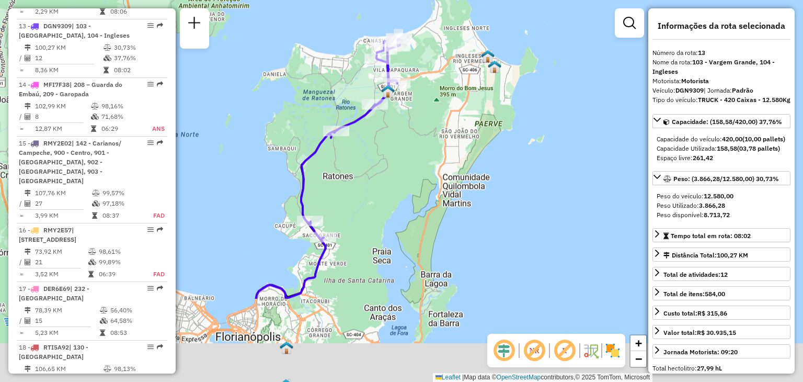
drag, startPoint x: 388, startPoint y: 294, endPoint x: 358, endPoint y: 173, distance: 124.9
click at [358, 173] on div "Janela de atendimento Grade de atendimento Capacidade Transportadoras Veículos …" at bounding box center [401, 191] width 803 height 382
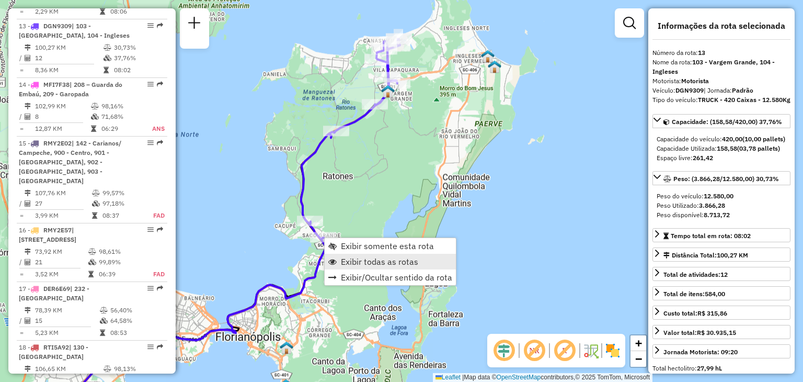
click at [361, 263] on span "Exibir todas as rotas" at bounding box center [379, 261] width 77 height 8
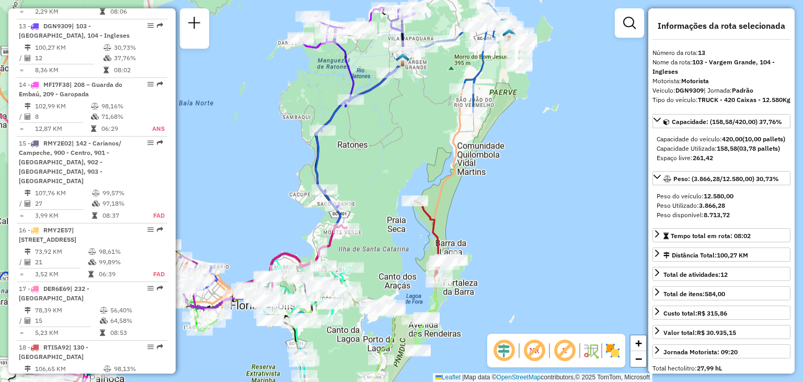
drag, startPoint x: 360, startPoint y: 283, endPoint x: 391, endPoint y: 234, distance: 58.3
click at [388, 236] on div "Janela de atendimento Grade de atendimento Capacidade Transportadoras Veículos …" at bounding box center [401, 191] width 803 height 382
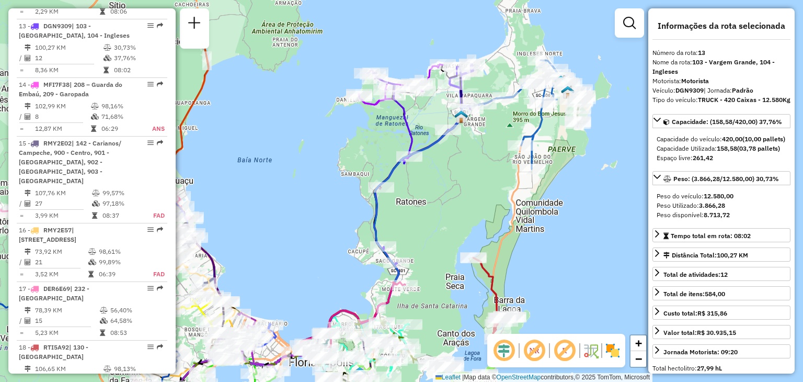
drag, startPoint x: 347, startPoint y: 82, endPoint x: 392, endPoint y: 154, distance: 85.0
click at [392, 154] on div "Janela de atendimento Grade de atendimento Capacidade Transportadoras Veículos …" at bounding box center [401, 191] width 803 height 382
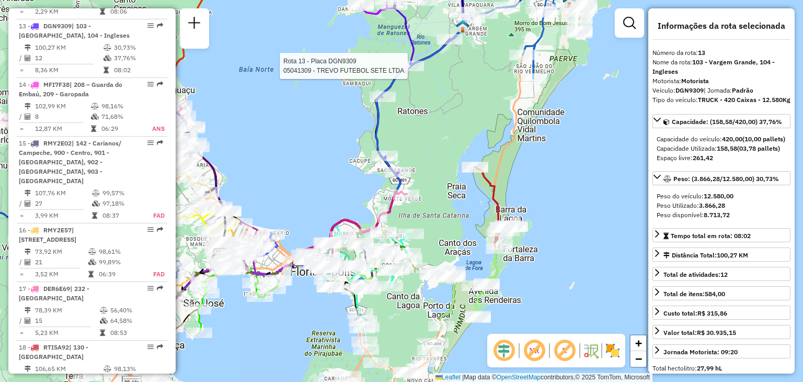
drag, startPoint x: 431, startPoint y: 331, endPoint x: 433, endPoint y: 241, distance: 89.4
click at [433, 241] on div "Rota 13 - Placa DGN9309 05041309 - TREVO FUTEBOL SETE LTDA Janela de atendiment…" at bounding box center [401, 191] width 803 height 382
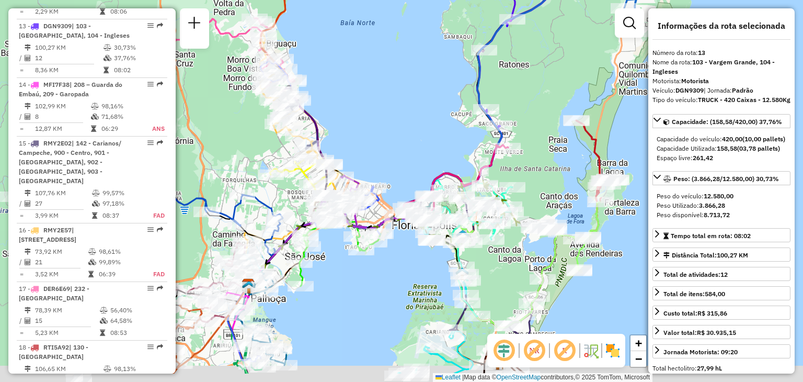
drag, startPoint x: 274, startPoint y: 171, endPoint x: 374, endPoint y: 121, distance: 112.3
click at [374, 121] on div "Janela de atendimento Grade de atendimento Capacidade Transportadoras Veículos …" at bounding box center [401, 191] width 803 height 382
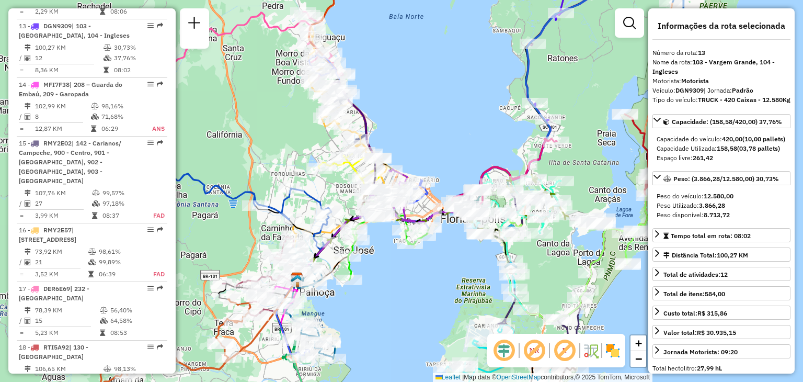
drag, startPoint x: 294, startPoint y: 191, endPoint x: 343, endPoint y: 189, distance: 49.2
click at [343, 189] on div "Janela de atendimento Grade de atendimento Capacidade Transportadoras Veículos …" at bounding box center [401, 191] width 803 height 382
click at [644, 343] on link "+" at bounding box center [639, 343] width 16 height 16
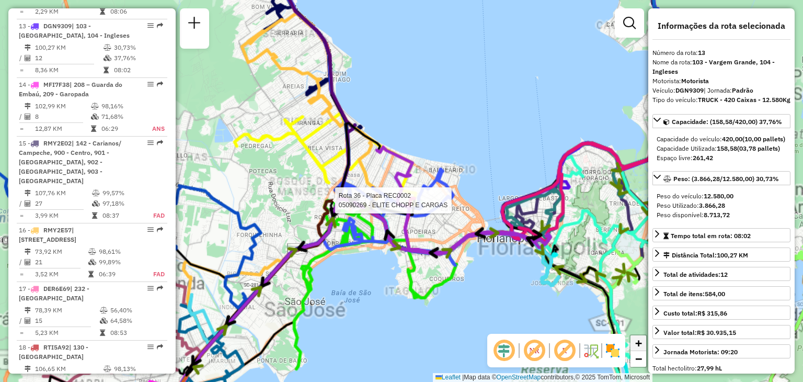
click at [644, 343] on link "+" at bounding box center [639, 343] width 16 height 16
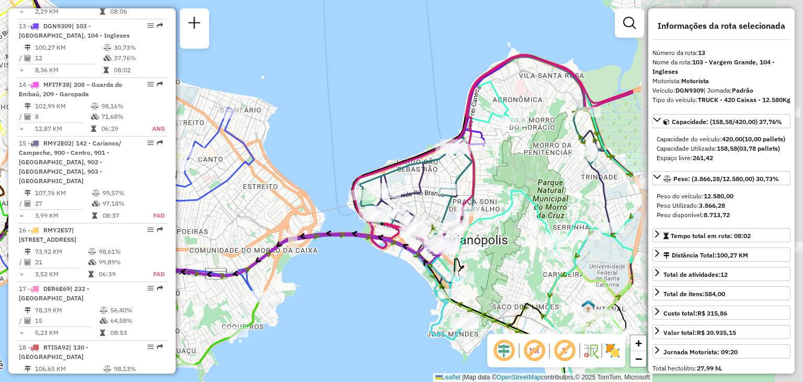
drag, startPoint x: 580, startPoint y: 295, endPoint x: 326, endPoint y: 255, distance: 256.9
click at [326, 255] on div "Rota 36 - Placa REC0002 05090269 - ELITE CHOPP E CARGAS Janela de atendimento G…" at bounding box center [401, 191] width 803 height 382
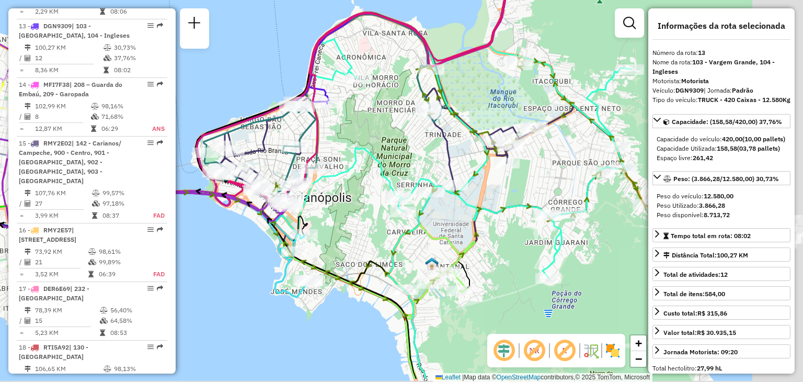
drag, startPoint x: 548, startPoint y: 207, endPoint x: 392, endPoint y: 163, distance: 162.4
click at [392, 163] on div "Rota 36 - Placa REC0002 05090269 - ELITE CHOPP E CARGAS Janela de atendimento G…" at bounding box center [401, 191] width 803 height 382
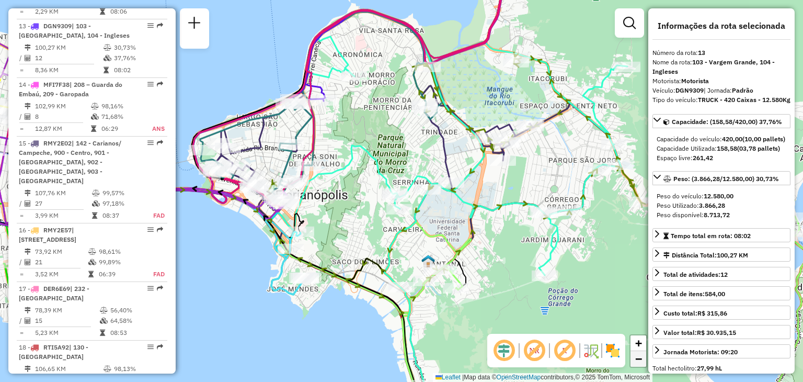
click at [636, 359] on span "−" at bounding box center [638, 358] width 7 height 13
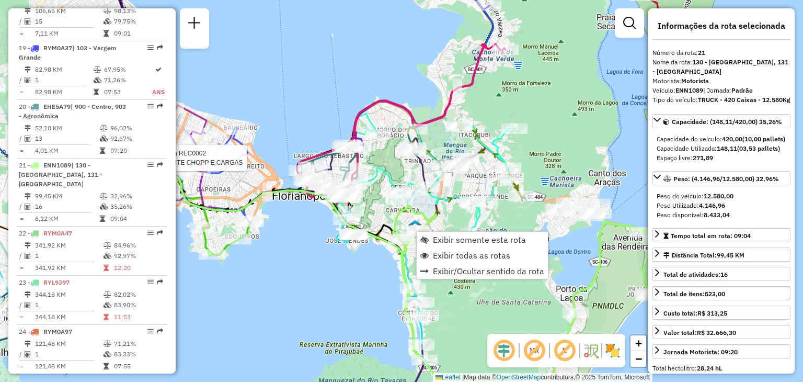
scroll to position [1579, 0]
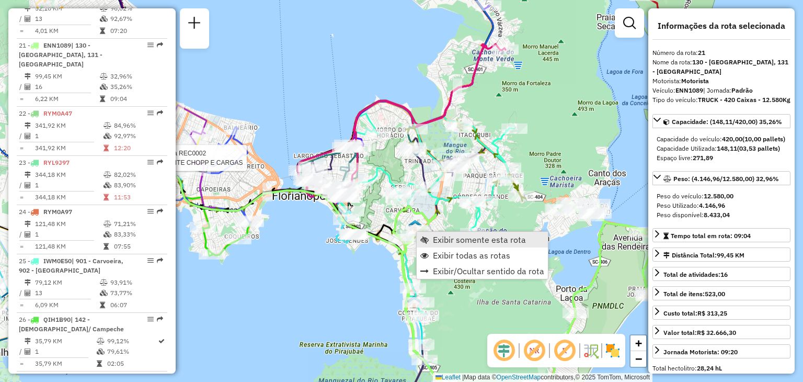
click at [448, 241] on span "Exibir somente esta rota" at bounding box center [479, 239] width 93 height 8
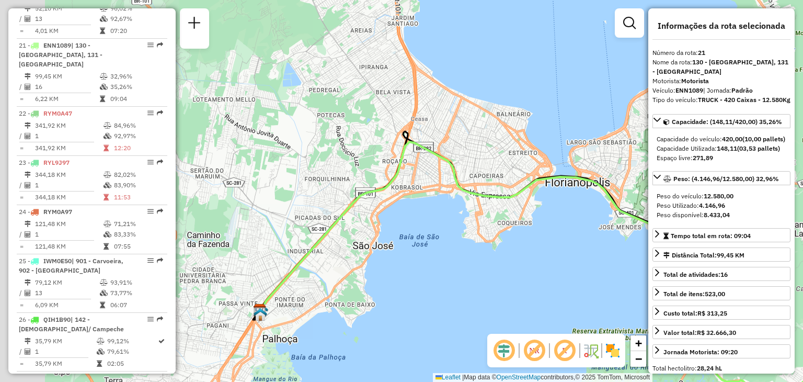
drag, startPoint x: 353, startPoint y: 193, endPoint x: 559, endPoint y: 264, distance: 218.0
click at [559, 264] on div "Janela de atendimento Grade de atendimento Capacidade Transportadoras Veículos …" at bounding box center [401, 191] width 803 height 382
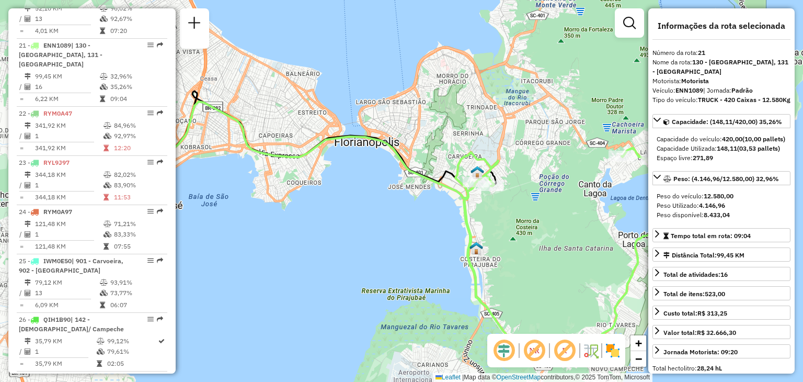
drag, startPoint x: 592, startPoint y: 288, endPoint x: 382, endPoint y: 248, distance: 213.9
click at [382, 248] on div "Janela de atendimento Grade de atendimento Capacidade Transportadoras Veículos …" at bounding box center [401, 191] width 803 height 382
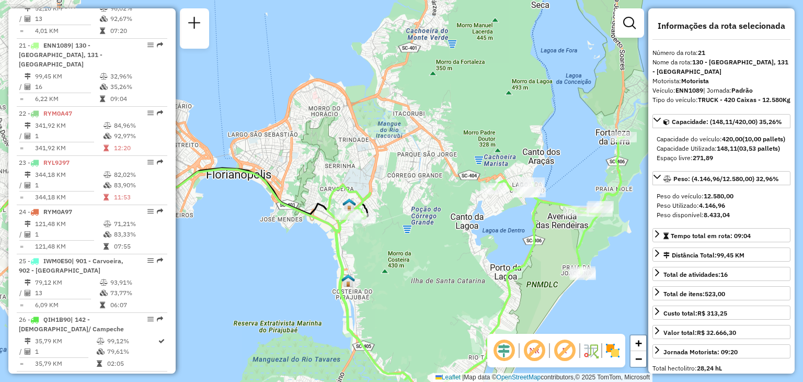
drag, startPoint x: 627, startPoint y: 230, endPoint x: 499, endPoint y: 263, distance: 131.7
click at [499, 263] on div "Janela de atendimento Grade de atendimento Capacidade Transportadoras Veículos …" at bounding box center [401, 191] width 803 height 382
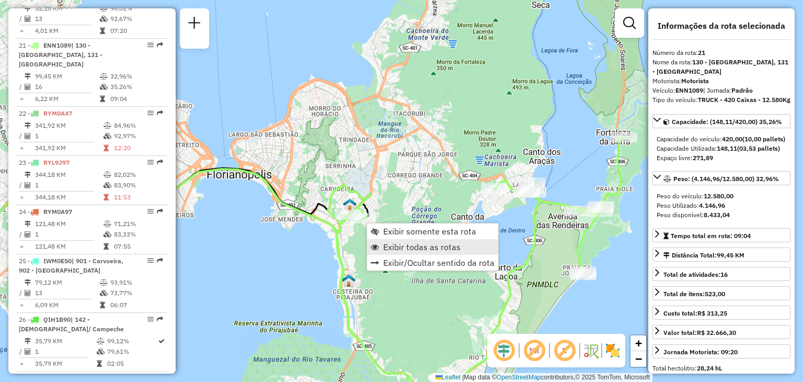
click at [396, 243] on span "Exibir todas as rotas" at bounding box center [421, 247] width 77 height 8
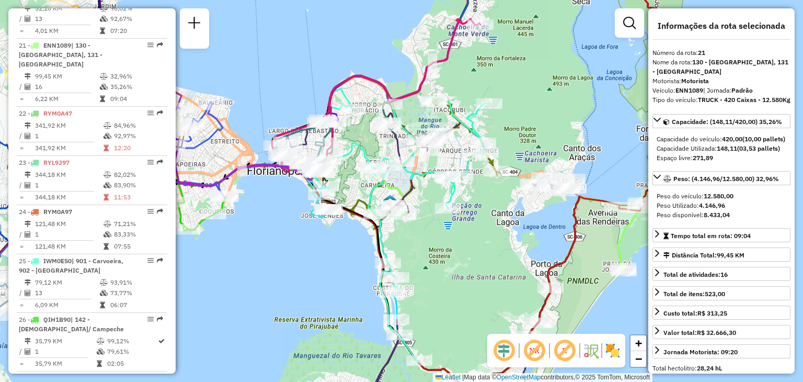
drag, startPoint x: 337, startPoint y: 249, endPoint x: 425, endPoint y: 244, distance: 88.0
click at [425, 244] on icon at bounding box center [408, 218] width 161 height 287
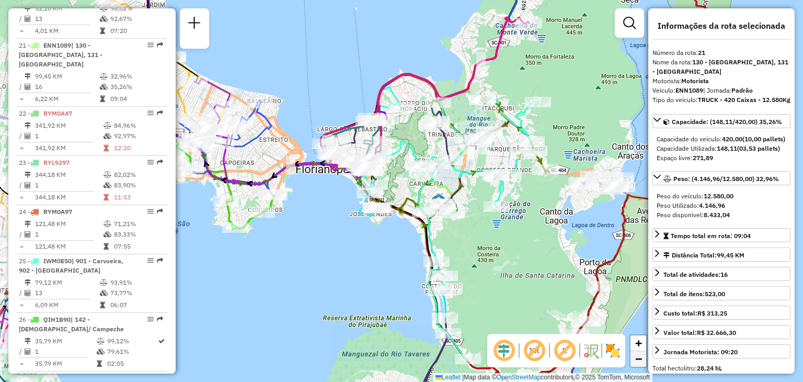
click at [642, 361] on span "−" at bounding box center [638, 358] width 7 height 13
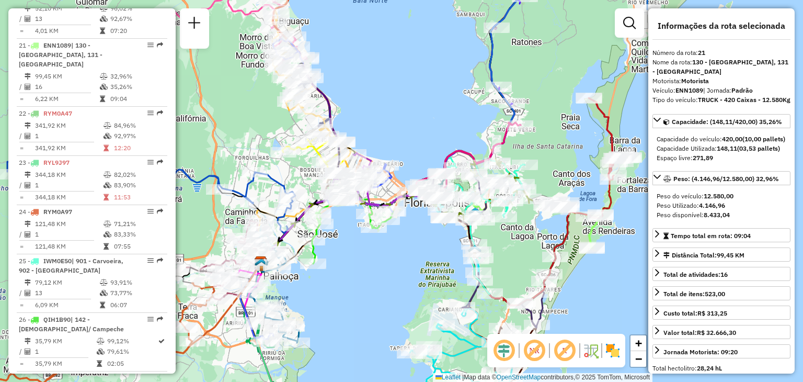
drag, startPoint x: 441, startPoint y: 232, endPoint x: 498, endPoint y: 253, distance: 60.4
click at [498, 253] on div "Janela de atendimento Grade de atendimento Capacidade Transportadoras Veículos …" at bounding box center [401, 191] width 803 height 382
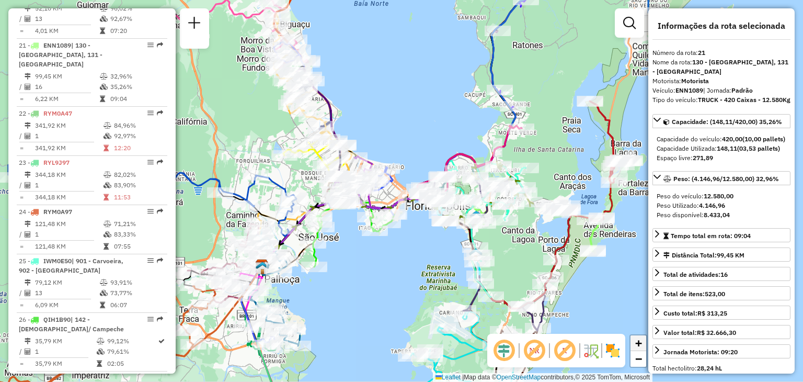
click at [640, 344] on span "+" at bounding box center [638, 342] width 7 height 13
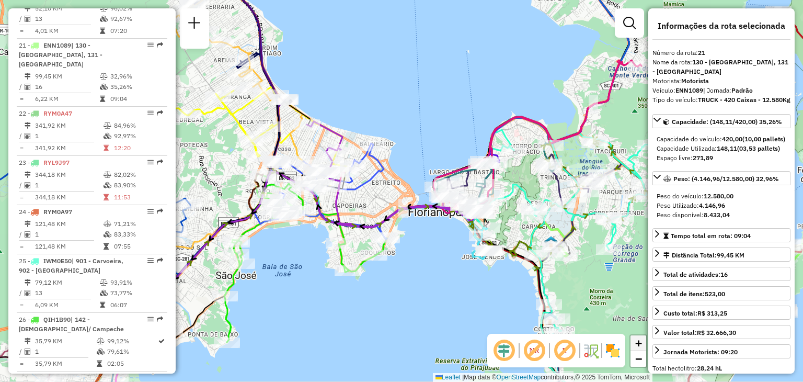
click at [638, 341] on span "+" at bounding box center [638, 342] width 7 height 13
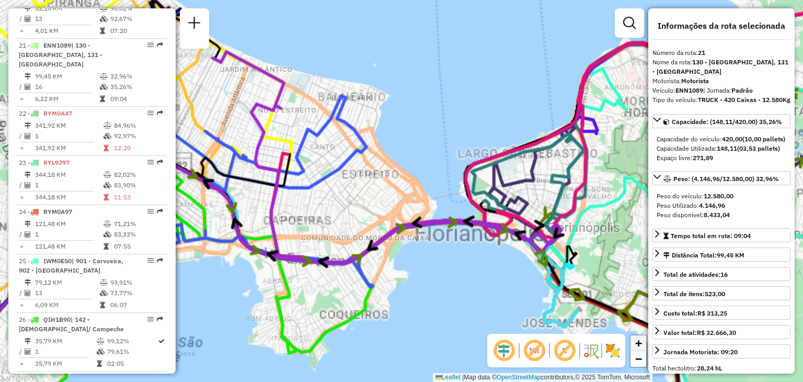
click at [638, 341] on span "+" at bounding box center [638, 342] width 7 height 13
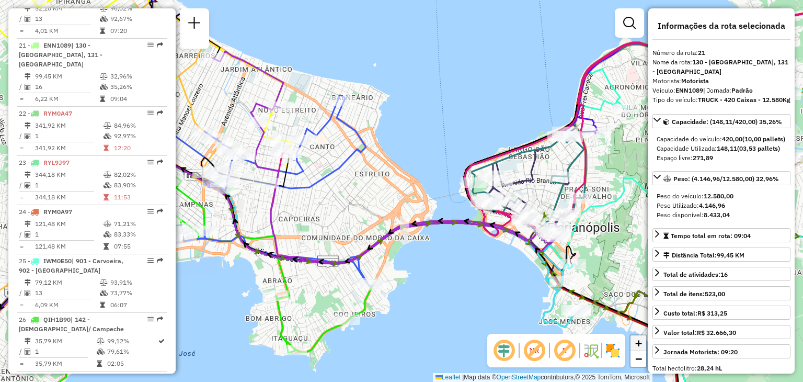
click at [638, 341] on span "+" at bounding box center [638, 342] width 7 height 13
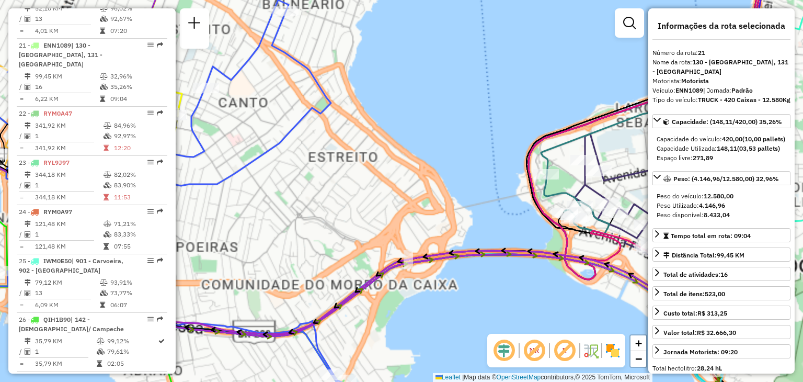
drag, startPoint x: 339, startPoint y: 266, endPoint x: 550, endPoint y: 235, distance: 212.5
click at [473, 229] on div "Janela de atendimento Grade de atendimento Capacidade Transportadoras Veículos …" at bounding box center [401, 191] width 803 height 382
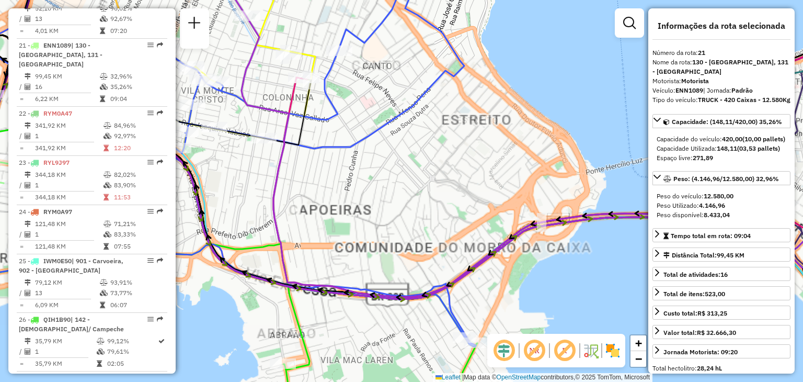
click at [575, 250] on div "Janela de atendimento Grade de atendimento Capacidade Transportadoras Veículos …" at bounding box center [401, 191] width 803 height 382
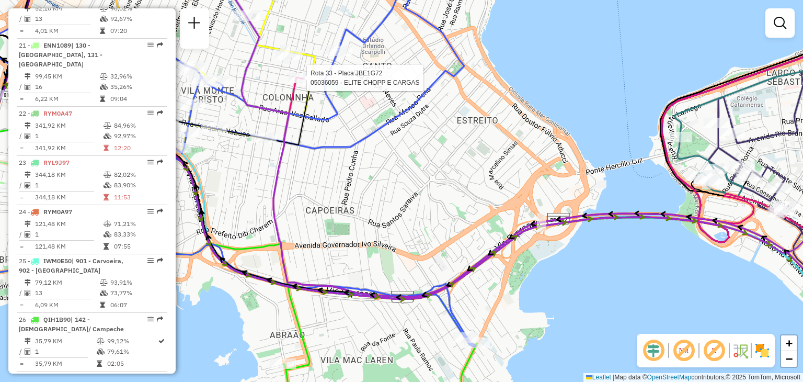
select select "**********"
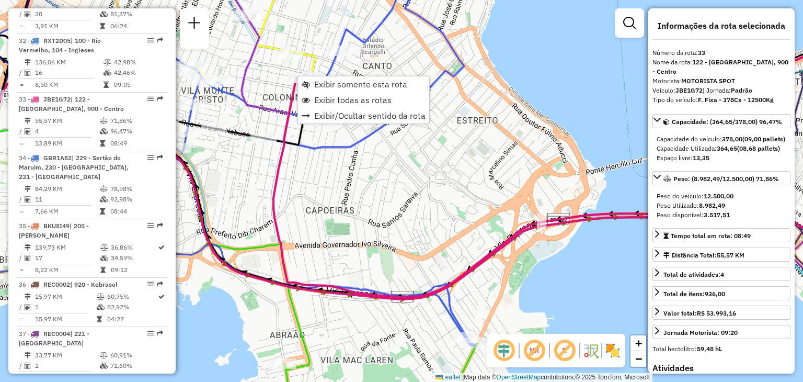
scroll to position [2237, 0]
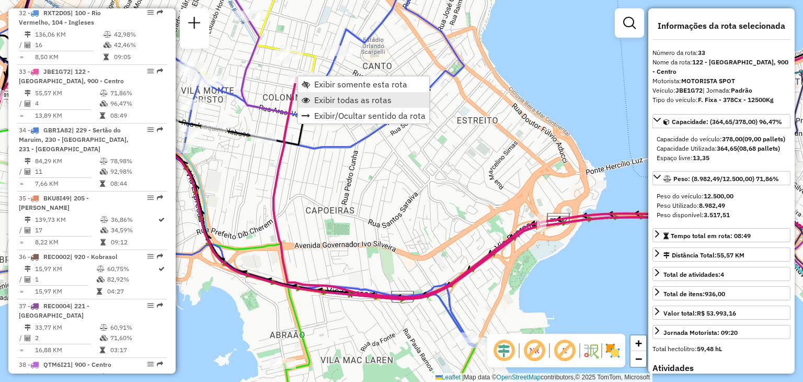
click at [369, 100] on span "Exibir todas as rotas" at bounding box center [352, 100] width 77 height 8
click at [321, 84] on span "Exibir somente esta rota" at bounding box center [362, 87] width 93 height 8
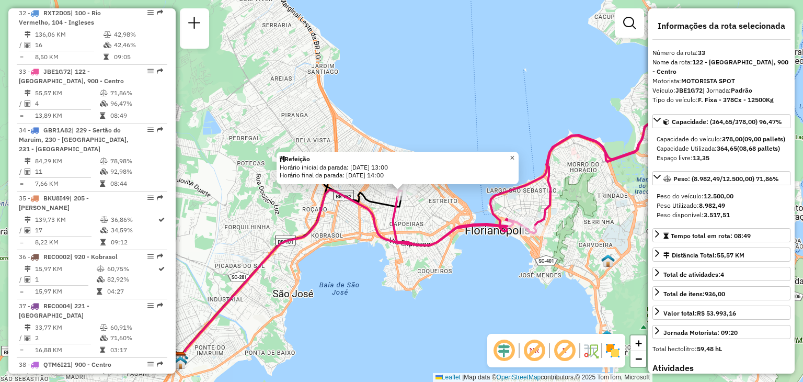
click at [515, 156] on span "×" at bounding box center [512, 157] width 5 height 9
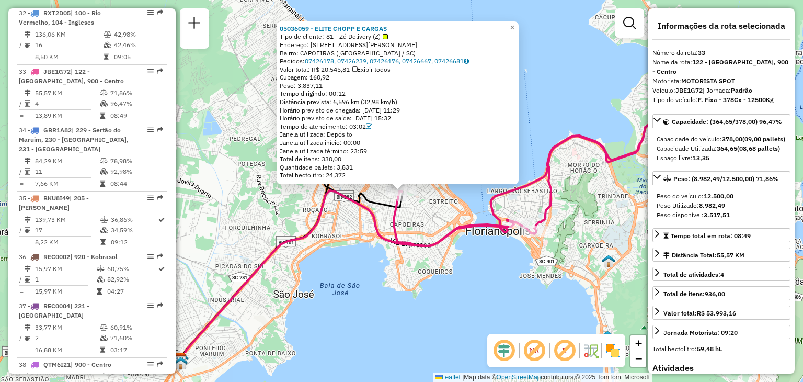
drag, startPoint x: 314, startPoint y: 42, endPoint x: 414, endPoint y: 44, distance: 99.9
click at [414, 44] on div "Endereço: [STREET_ADDRESS][PERSON_NAME]" at bounding box center [398, 45] width 236 height 8
copy div "[STREET_ADDRESS][PERSON_NAME]"
click at [515, 21] on link "×" at bounding box center [512, 27] width 13 height 13
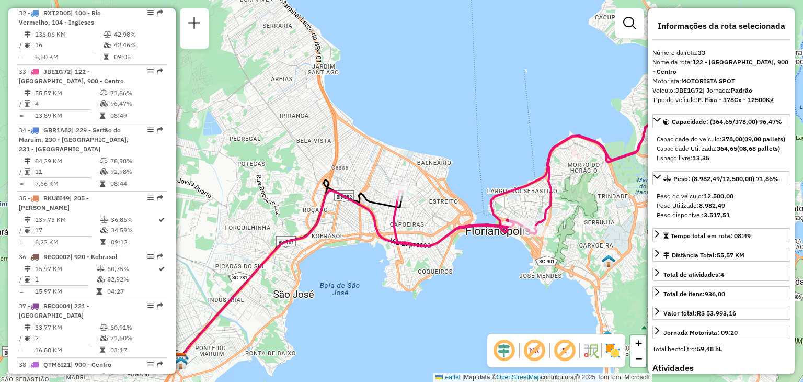
drag, startPoint x: 504, startPoint y: 279, endPoint x: 268, endPoint y: 258, distance: 236.8
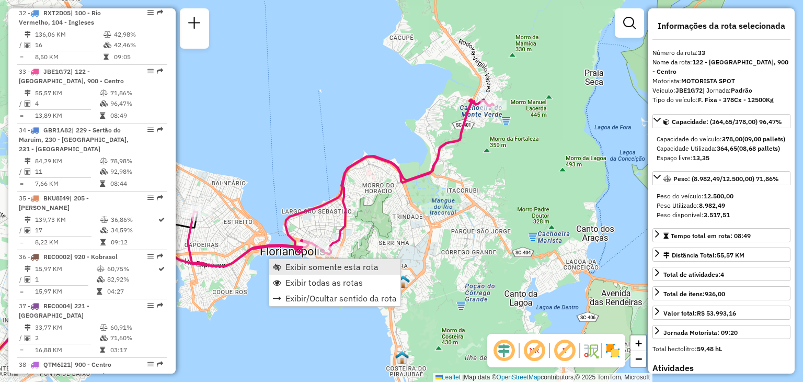
drag, startPoint x: 560, startPoint y: 247, endPoint x: 356, endPoint y: 268, distance: 205.5
click at [356, 268] on hb-router-mapa "Exibir somente esta rota Exibir todas as rotas Exibir/Ocultar sentido da rota I…" at bounding box center [401, 191] width 803 height 382
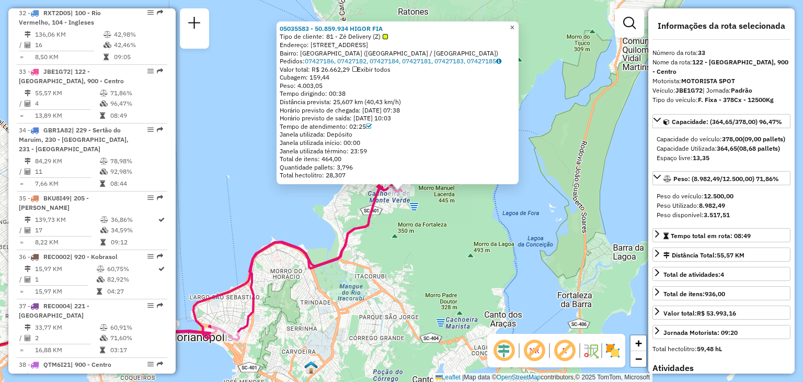
click at [515, 24] on span "×" at bounding box center [512, 27] width 5 height 9
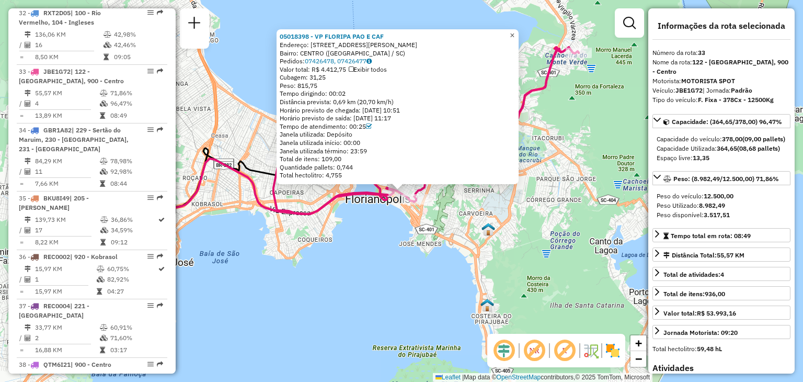
click at [515, 36] on span "×" at bounding box center [512, 35] width 5 height 9
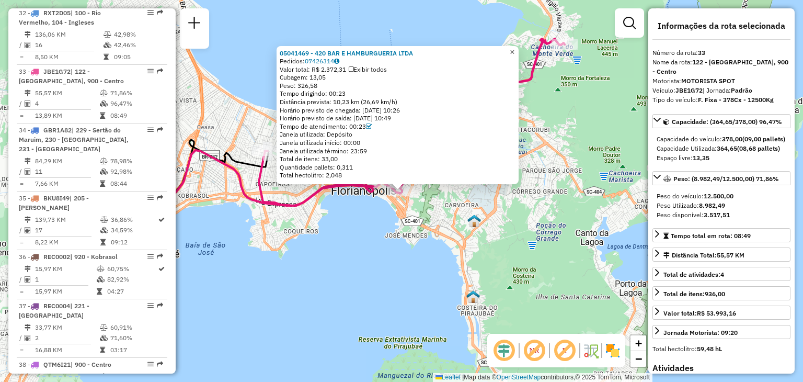
click at [515, 48] on span "×" at bounding box center [512, 52] width 5 height 9
